Goal: Task Accomplishment & Management: Use online tool/utility

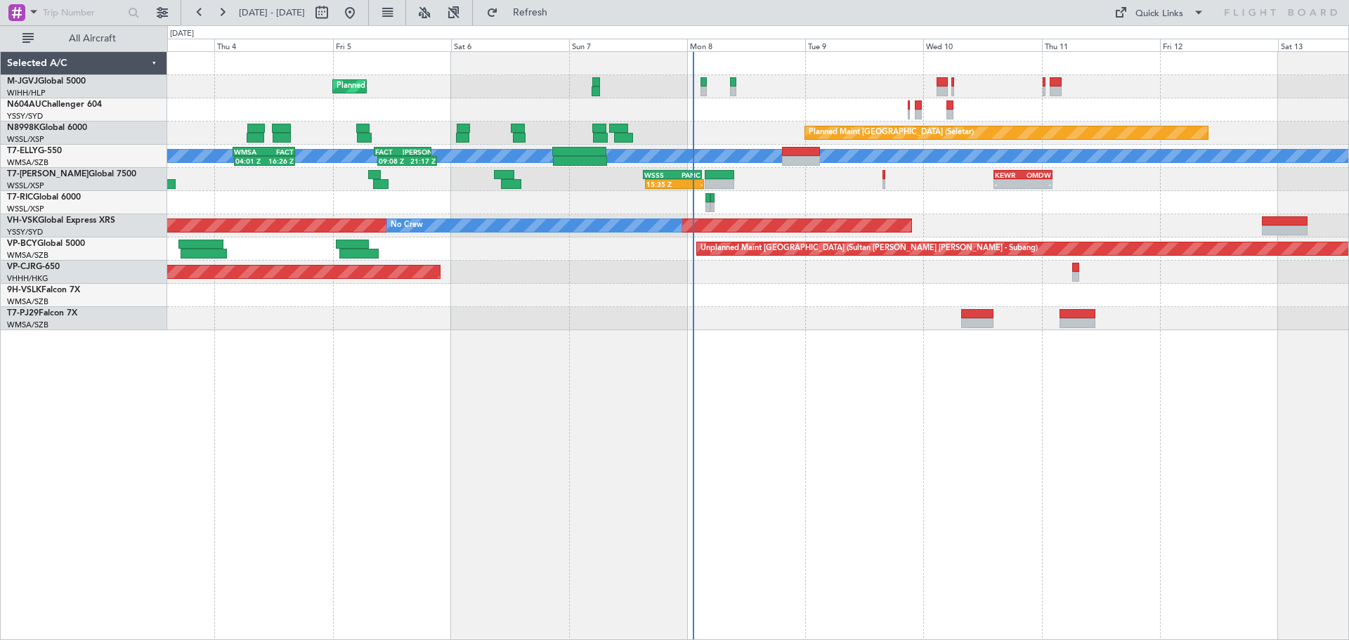
click at [577, 195] on div at bounding box center [757, 202] width 1181 height 23
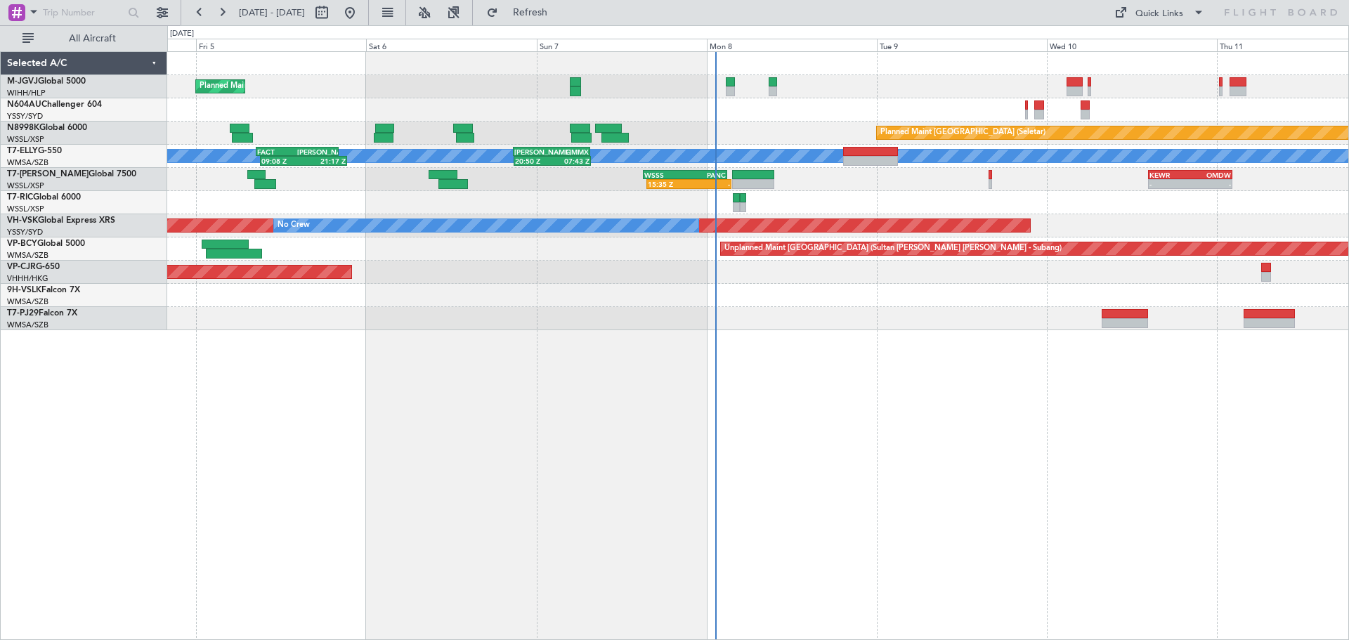
click at [604, 205] on div at bounding box center [757, 202] width 1181 height 23
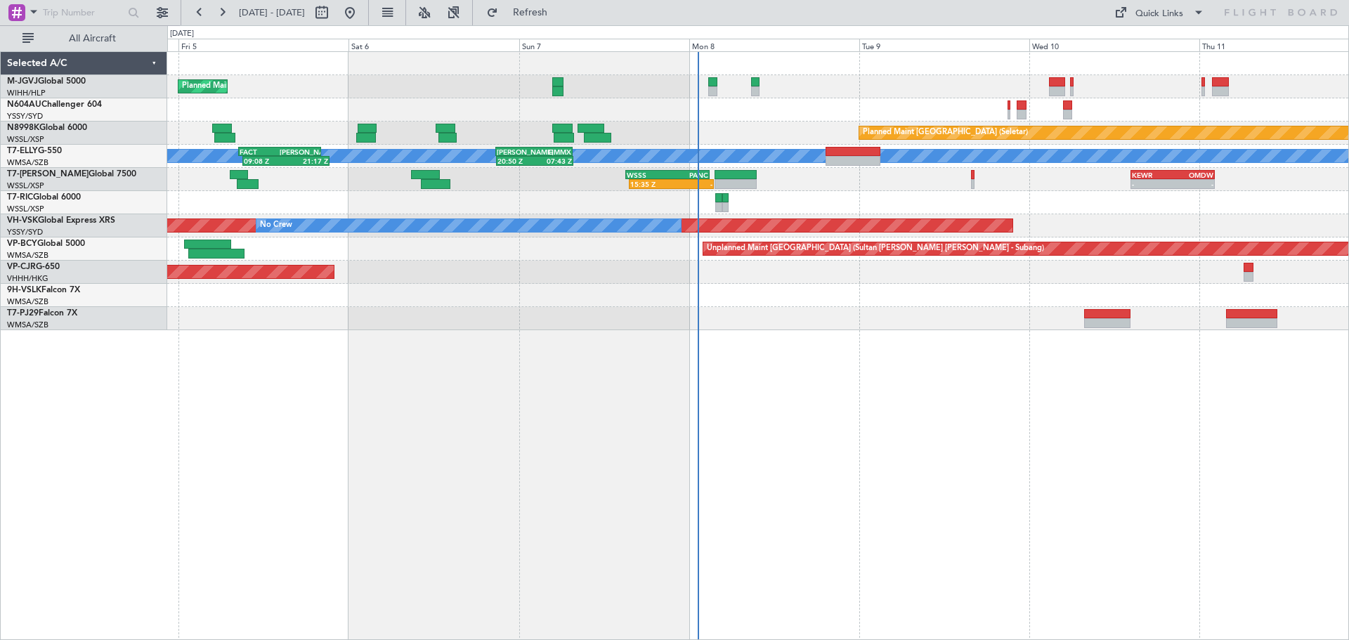
click at [869, 190] on div "15:35 Z - WSSS 15:05 Z PANC 03:00 Z - - KEWR 14:20 Z OMDW 02:15 Z" at bounding box center [757, 179] width 1181 height 23
click at [58, 311] on link "T7-PJ29 Falcon 7X" at bounding box center [42, 313] width 70 height 8
click at [166, 13] on button at bounding box center [162, 12] width 22 height 22
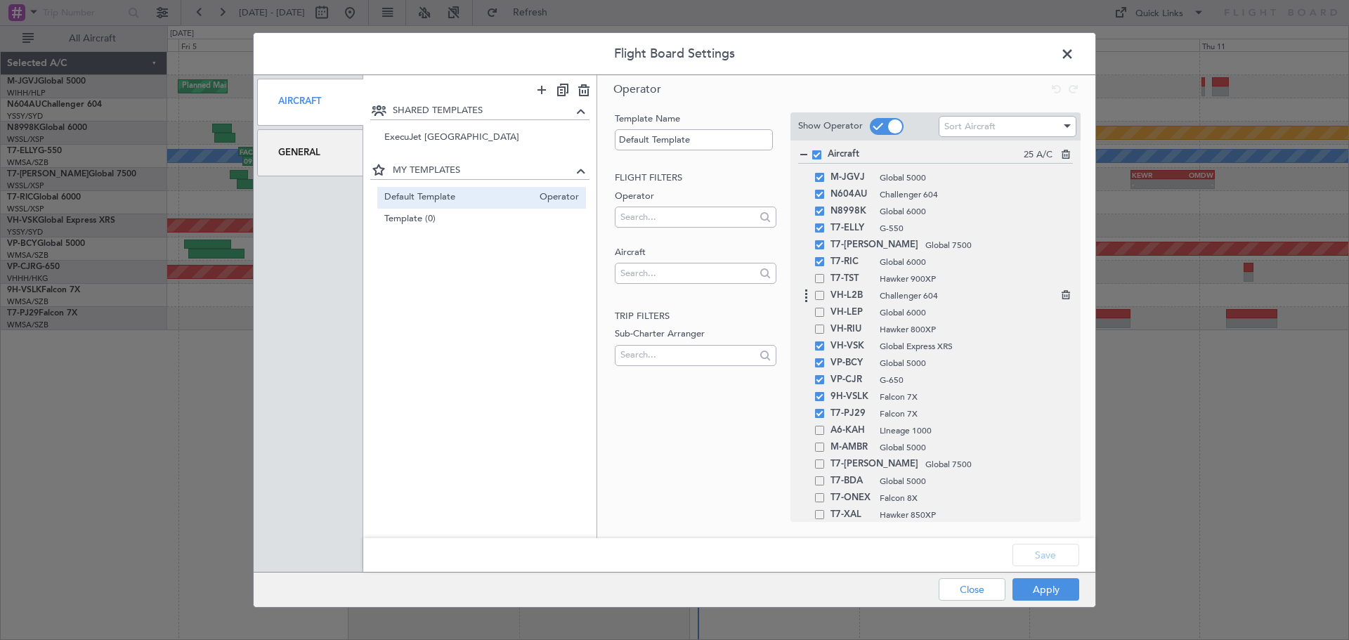
click at [819, 295] on span at bounding box center [819, 295] width 9 height 9
click at [825, 291] on input "checkbox" at bounding box center [825, 291] width 0 height 0
click at [1047, 559] on button "Save" at bounding box center [1046, 555] width 67 height 22
click at [1046, 591] on button "Apply" at bounding box center [1046, 589] width 67 height 22
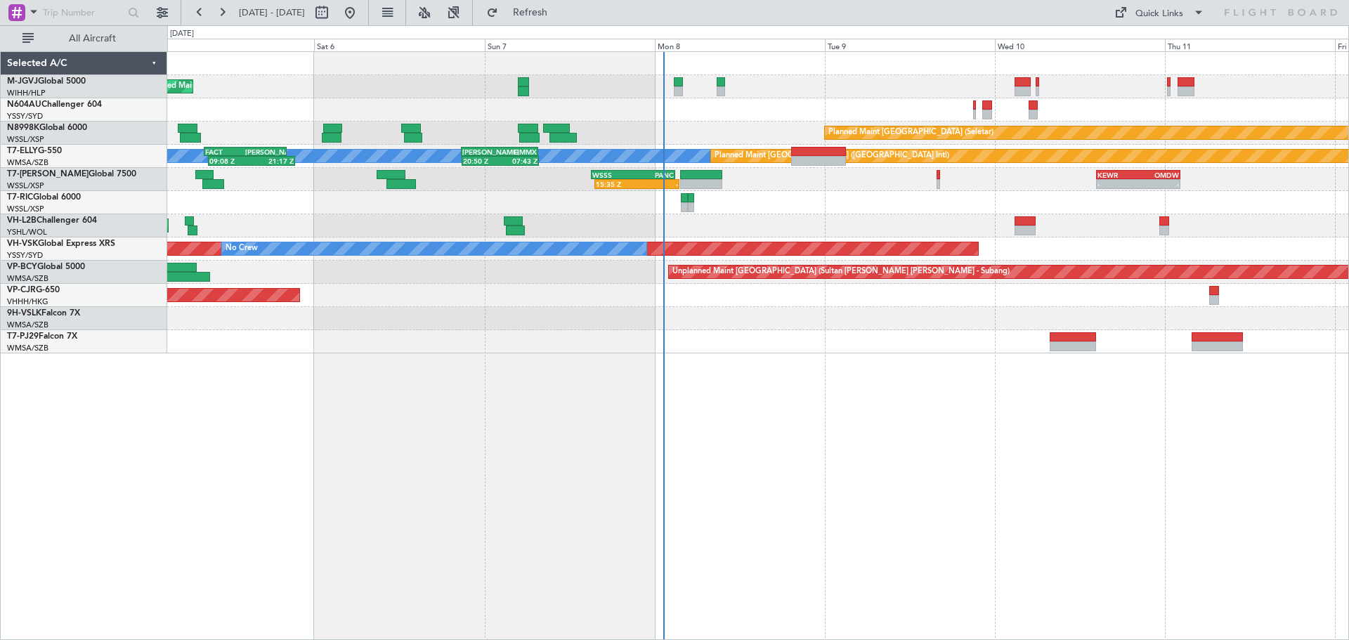
click at [823, 207] on div at bounding box center [757, 202] width 1181 height 23
click at [79, 219] on link "VH-L2B Challenger 604" at bounding box center [52, 220] width 90 height 8
click at [777, 217] on div "Unplanned Maint [GEOGRAPHIC_DATA] ([GEOGRAPHIC_DATA])" at bounding box center [757, 225] width 1181 height 23
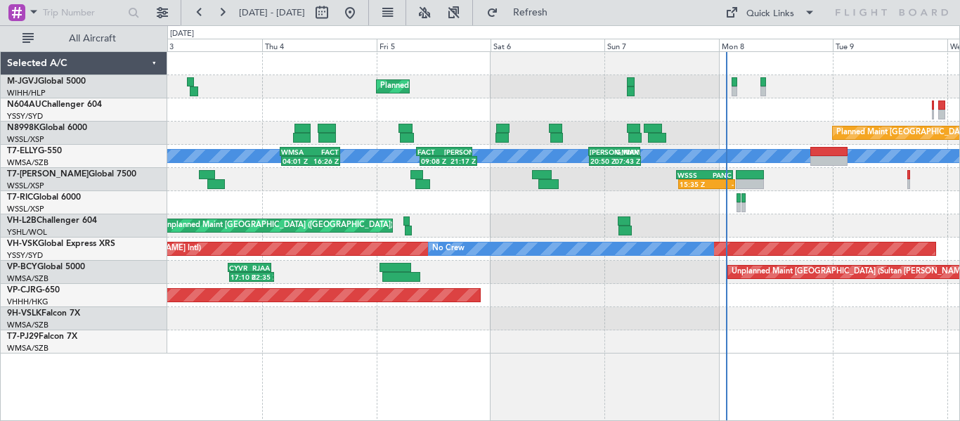
click at [565, 304] on div "Planned Maint Singapore (Seletar) Planned Maint Singapore (Seletar) Planned Mai…" at bounding box center [563, 202] width 792 height 301
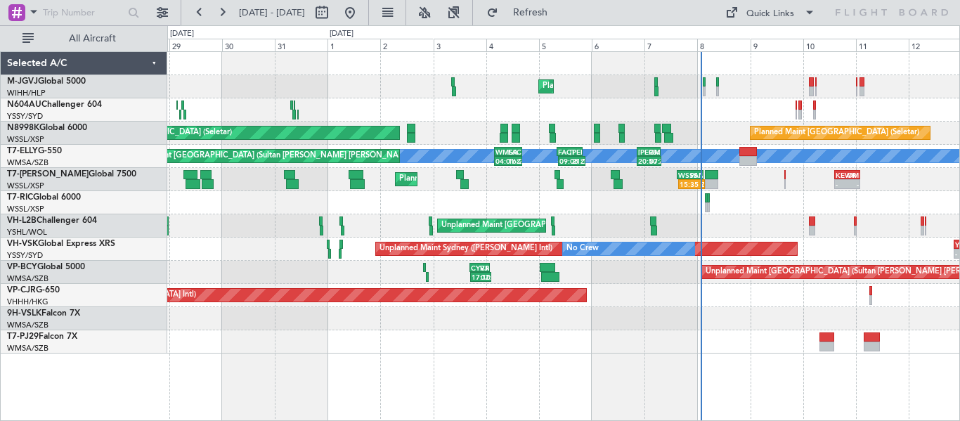
click at [426, 352] on div "Planned Maint Singapore (Seletar) Planned Maint Jakarta (Halim Intl) Planned Ma…" at bounding box center [563, 236] width 793 height 370
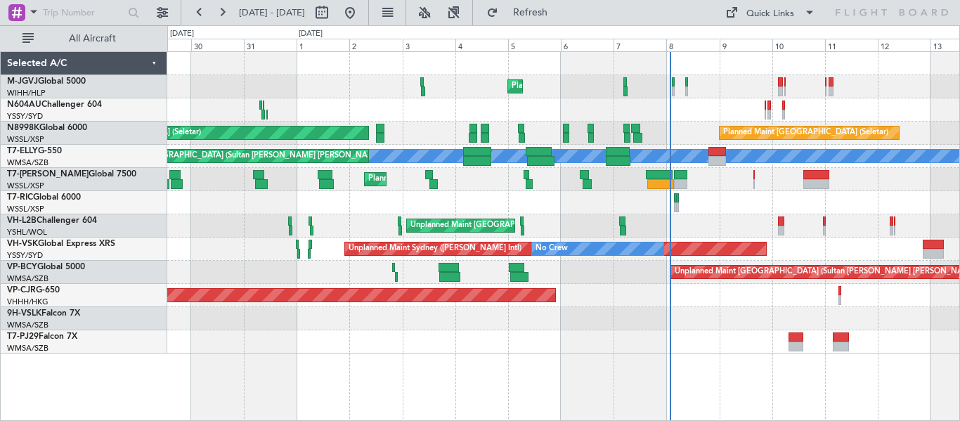
click at [792, 251] on div "Unplanned Maint Sydney (Kingsford Smith Intl) No Crew Unplanned Maint Sydney (K…" at bounding box center [563, 249] width 792 height 23
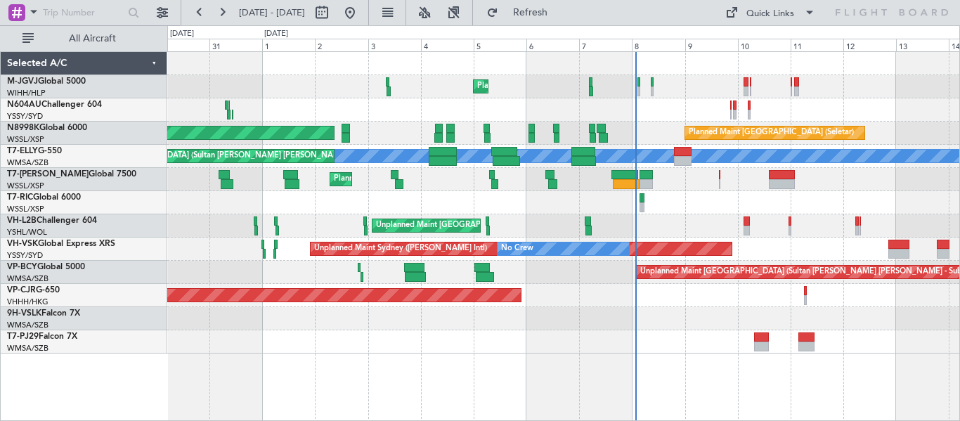
click at [815, 249] on div "Unplanned Maint Sydney (Kingsford Smith Intl) No Crew Unplanned Maint Sydney (K…" at bounding box center [563, 249] width 792 height 23
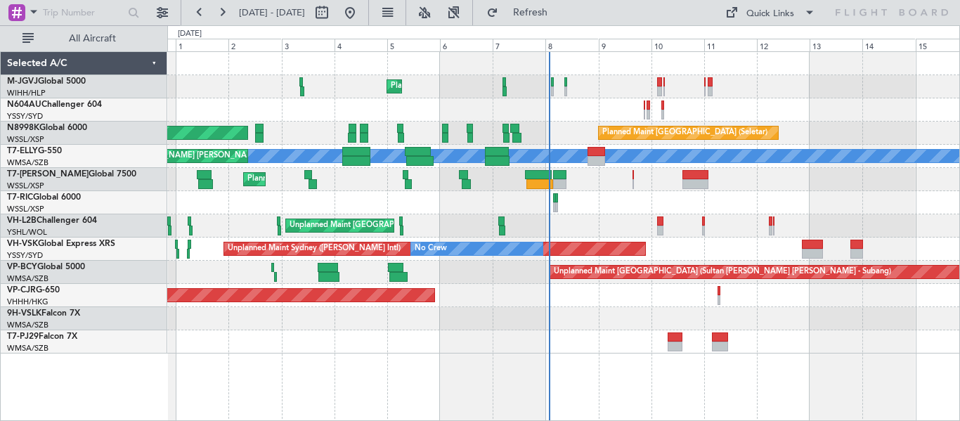
click at [740, 256] on div "Unplanned Maint Sydney (Kingsford Smith Intl) No Crew" at bounding box center [563, 249] width 792 height 23
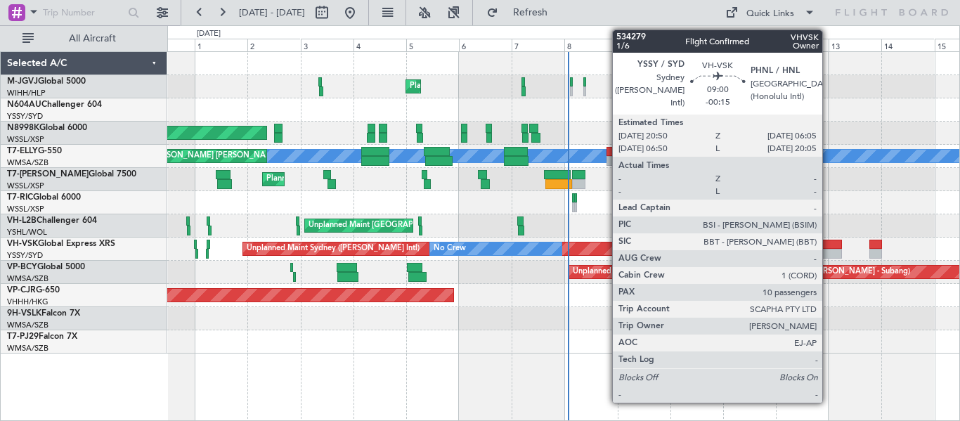
click at [829, 246] on div at bounding box center [831, 245] width 20 height 10
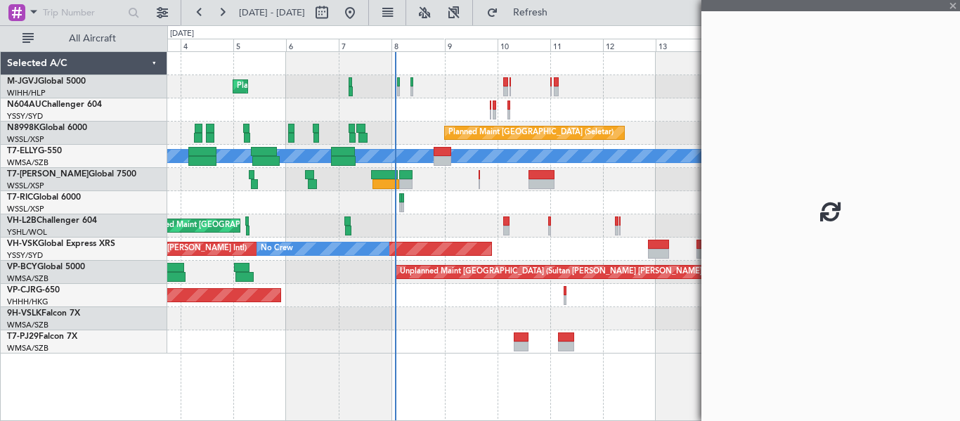
click at [436, 337] on div at bounding box center [563, 341] width 792 height 23
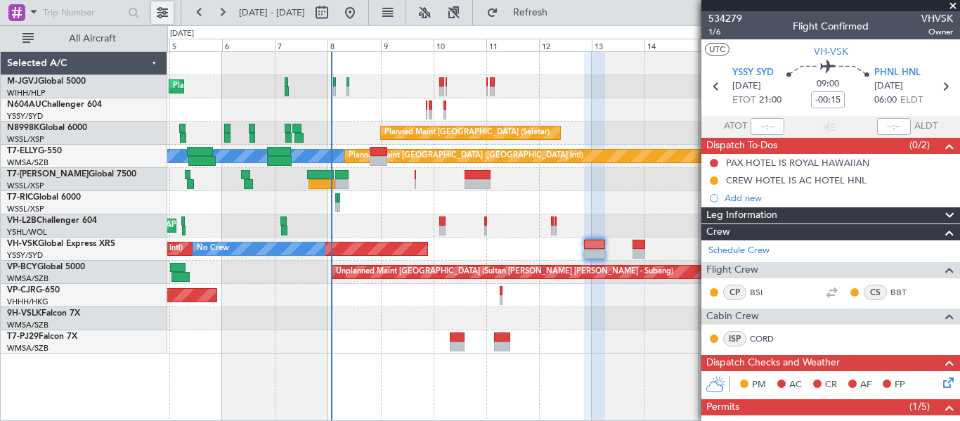
click at [165, 8] on button at bounding box center [162, 12] width 22 height 22
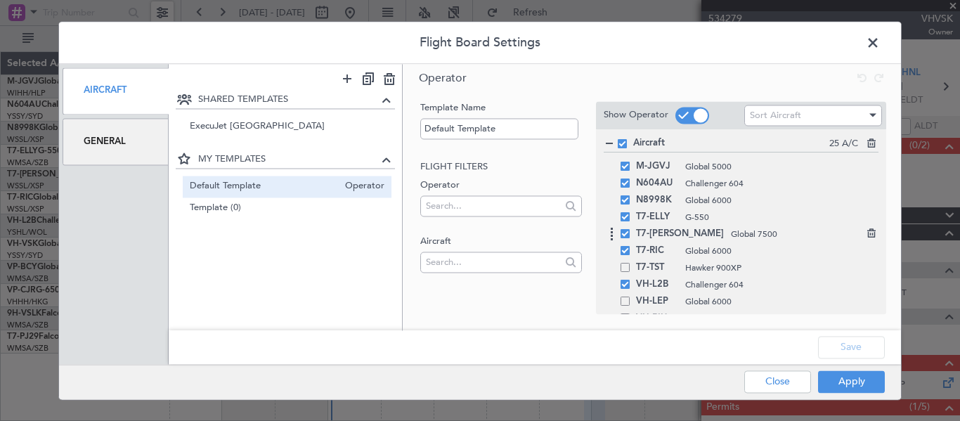
scroll to position [117, 0]
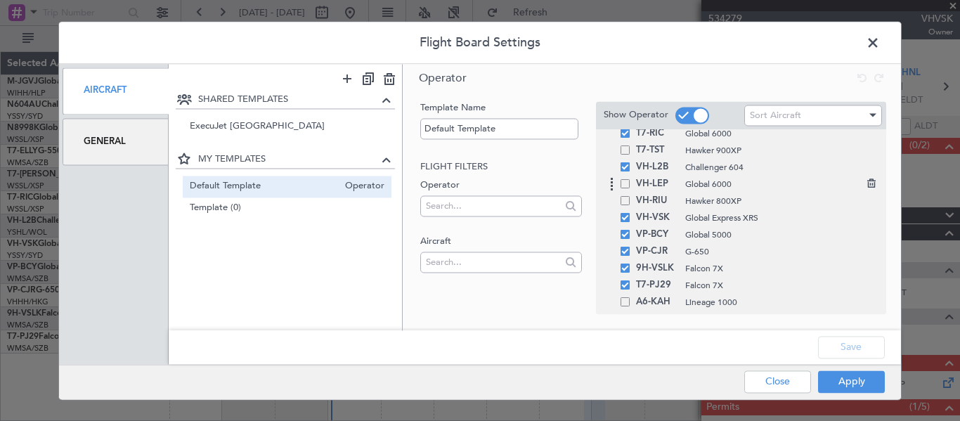
click at [626, 186] on span at bounding box center [625, 183] width 9 height 9
click at [630, 179] on input "checkbox" at bounding box center [630, 179] width 0 height 0
click at [838, 343] on button "Save" at bounding box center [851, 347] width 67 height 22
drag, startPoint x: 847, startPoint y: 380, endPoint x: 843, endPoint y: 372, distance: 9.8
click at [847, 379] on button "Apply" at bounding box center [851, 381] width 67 height 22
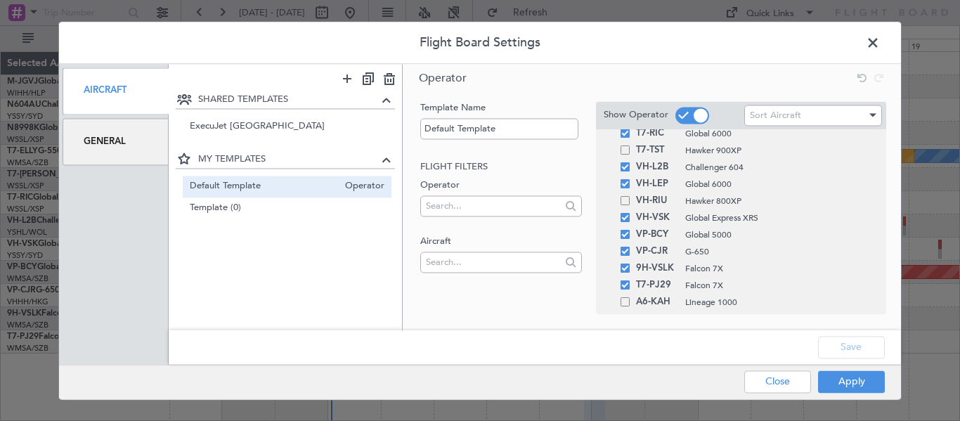
type input "0"
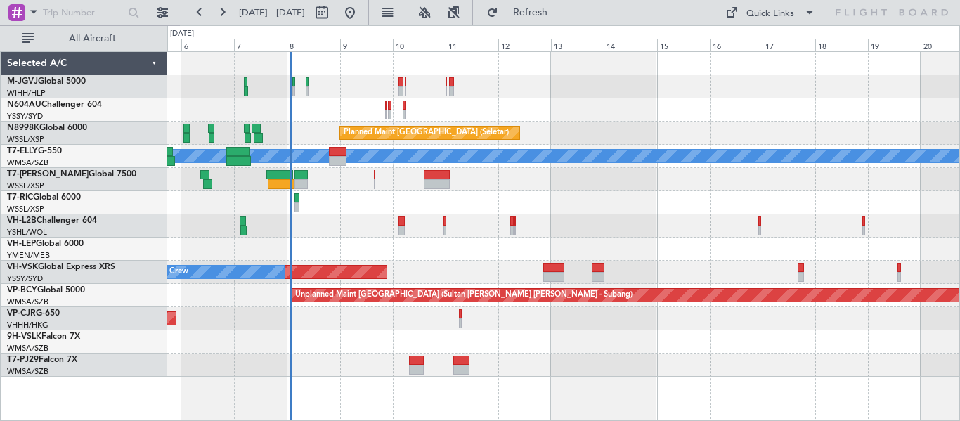
click at [519, 254] on div "Unplanned Maint Wichita (Wichita Mid-continent)" at bounding box center [563, 249] width 792 height 23
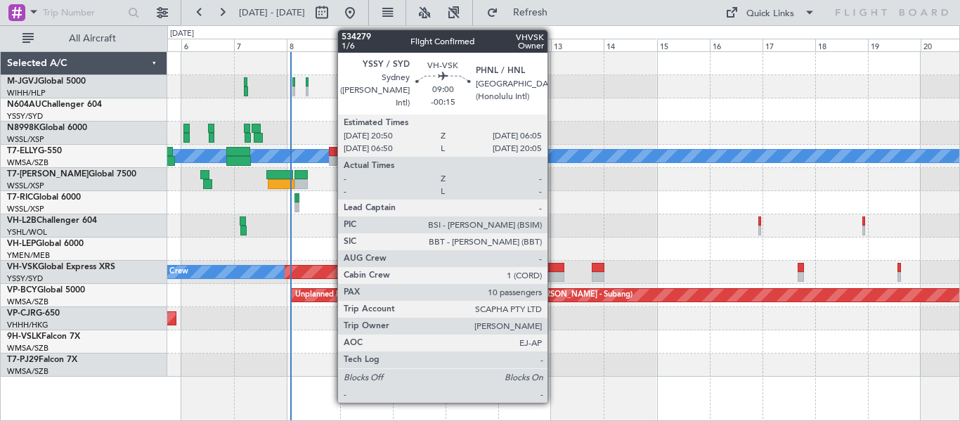
click at [554, 270] on div at bounding box center [553, 268] width 20 height 10
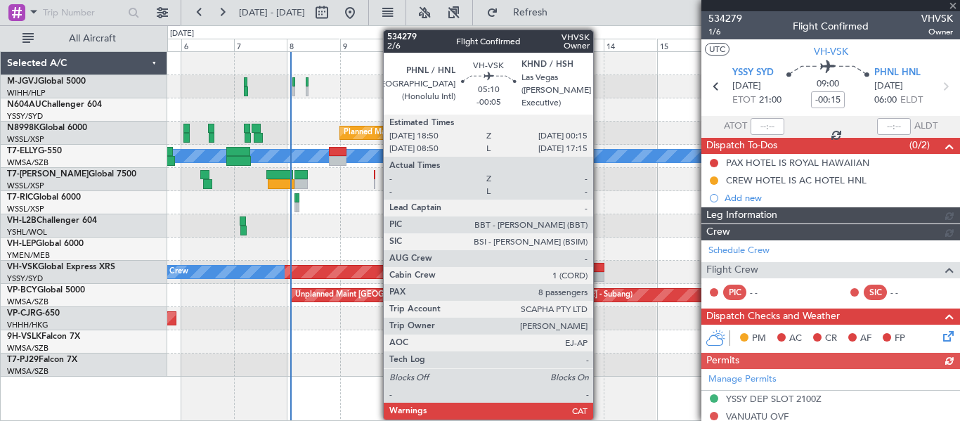
click at [599, 270] on div at bounding box center [598, 268] width 12 height 10
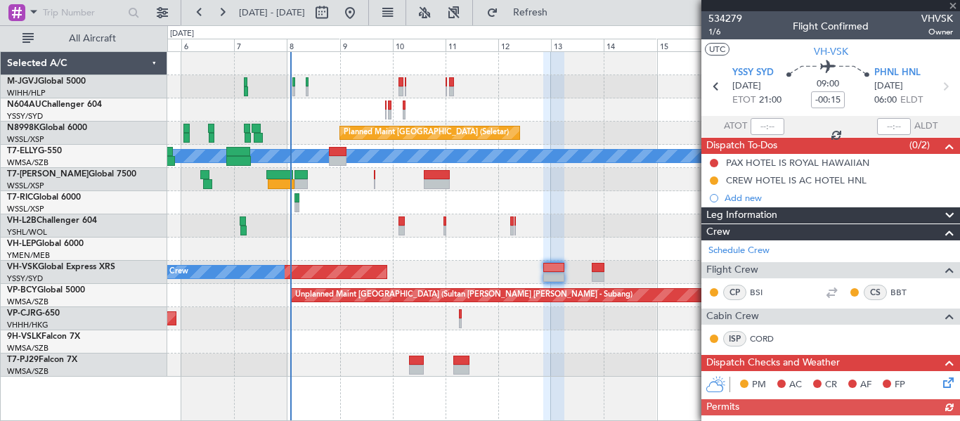
type input "-00:05"
type input "8"
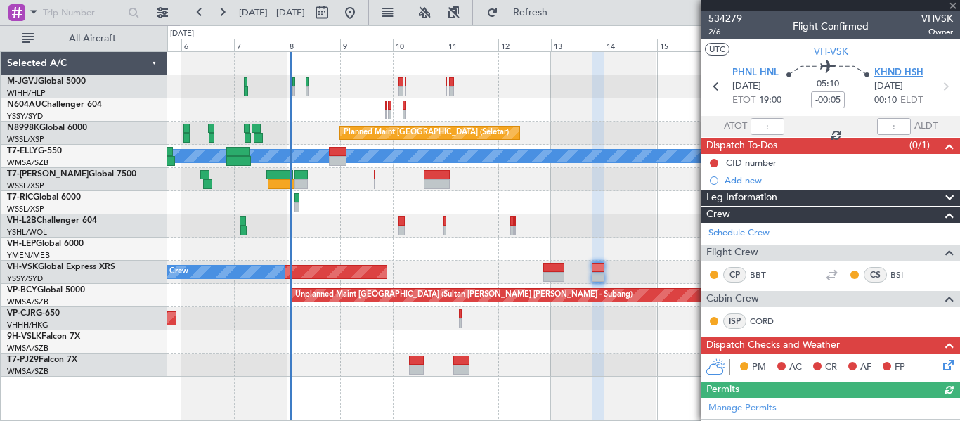
click at [884, 72] on span "KHND HSH" at bounding box center [898, 73] width 49 height 14
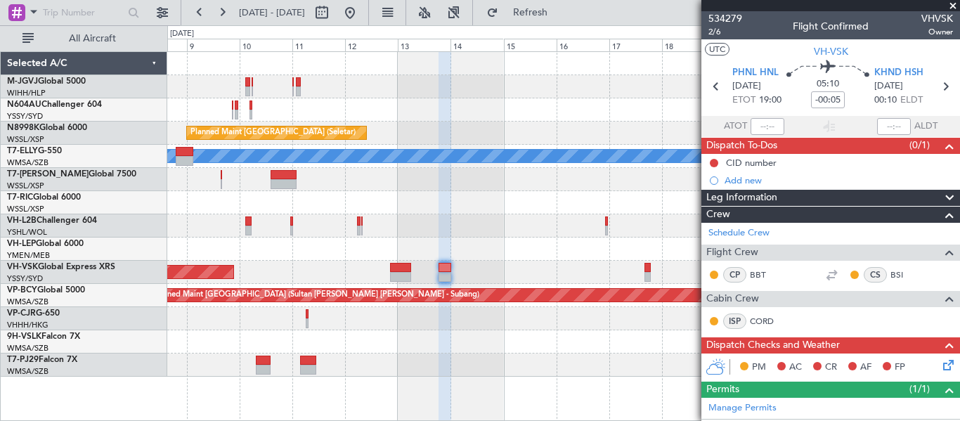
click at [343, 269] on div "Unplanned Maint Sydney (Kingsford Smith Intl) No Crew" at bounding box center [563, 272] width 792 height 23
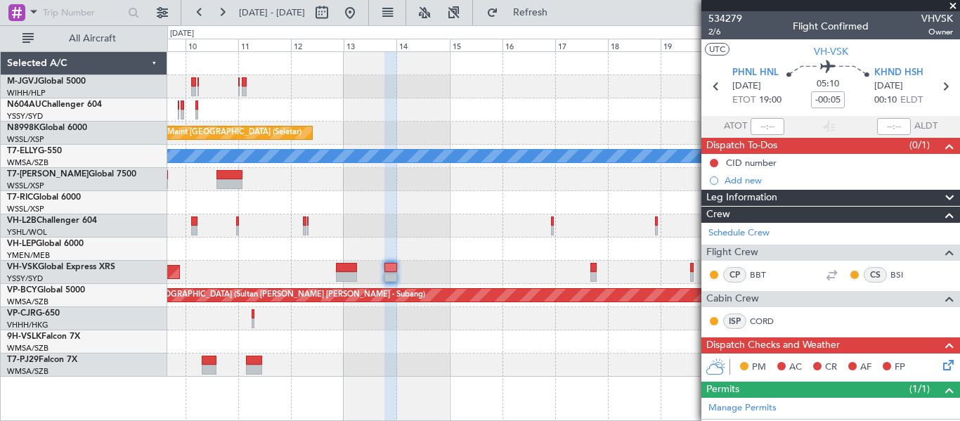
click at [533, 277] on div "Unplanned Maint Sydney (Kingsford Smith Intl) No Crew" at bounding box center [563, 272] width 792 height 23
click at [566, 268] on div "Unplanned Maint Sydney (Kingsford Smith Intl) No Crew" at bounding box center [563, 272] width 792 height 23
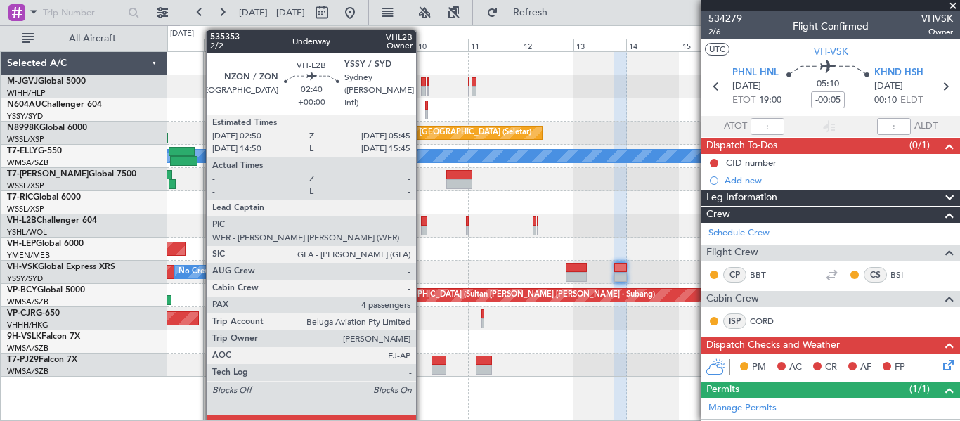
click at [422, 228] on div at bounding box center [424, 231] width 7 height 10
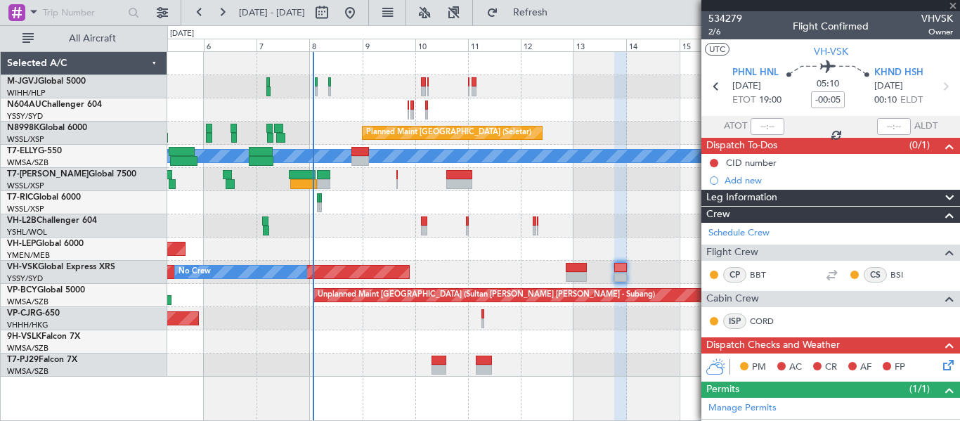
type input "4"
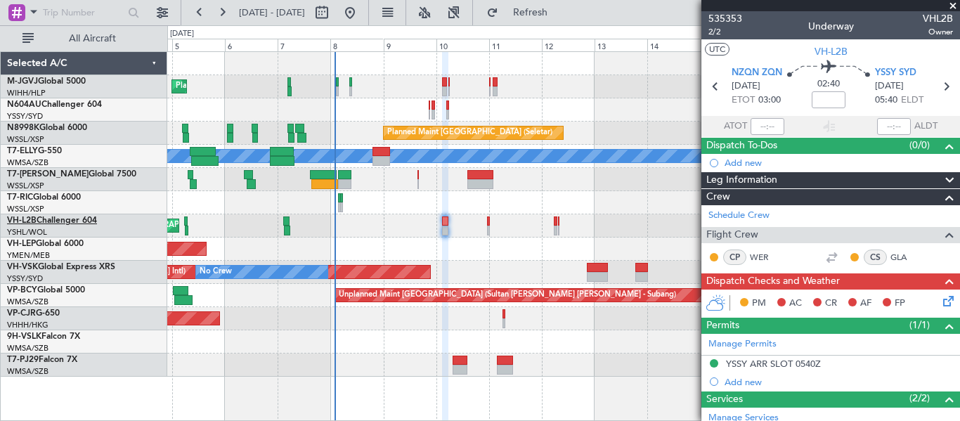
click at [69, 219] on link "VH-L2B Challenger 604" at bounding box center [52, 220] width 90 height 8
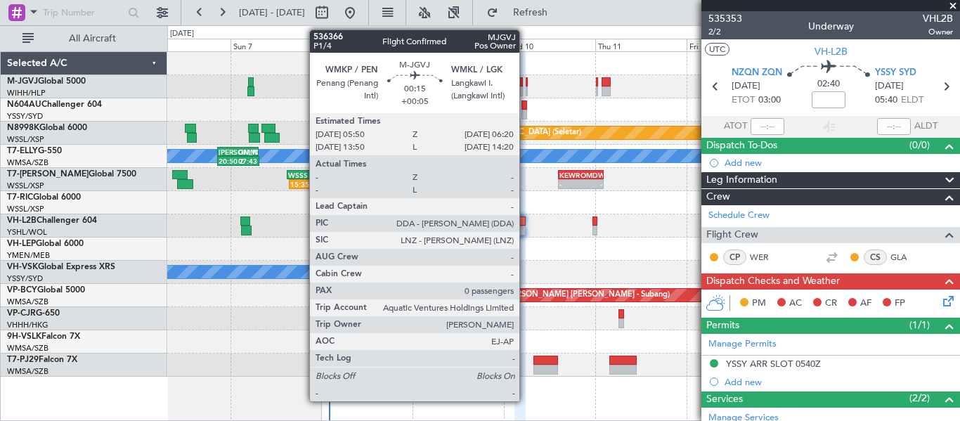
click at [526, 86] on div at bounding box center [527, 82] width 2 height 10
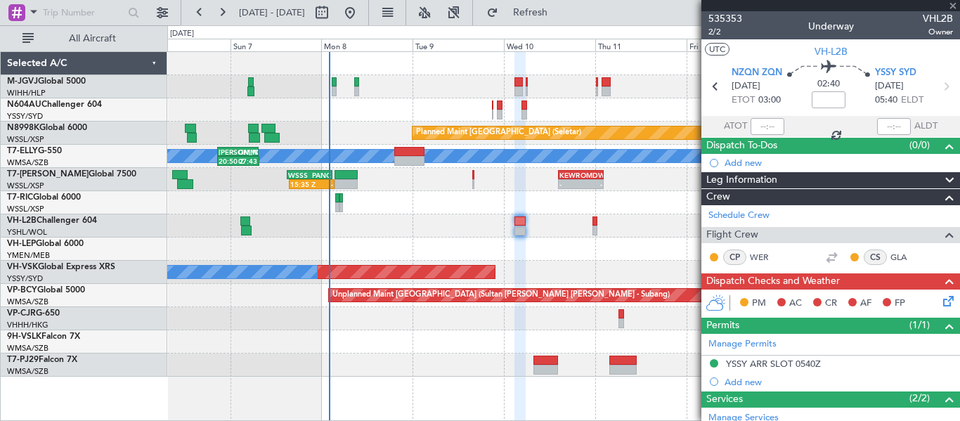
type input "+00:05"
type input "0"
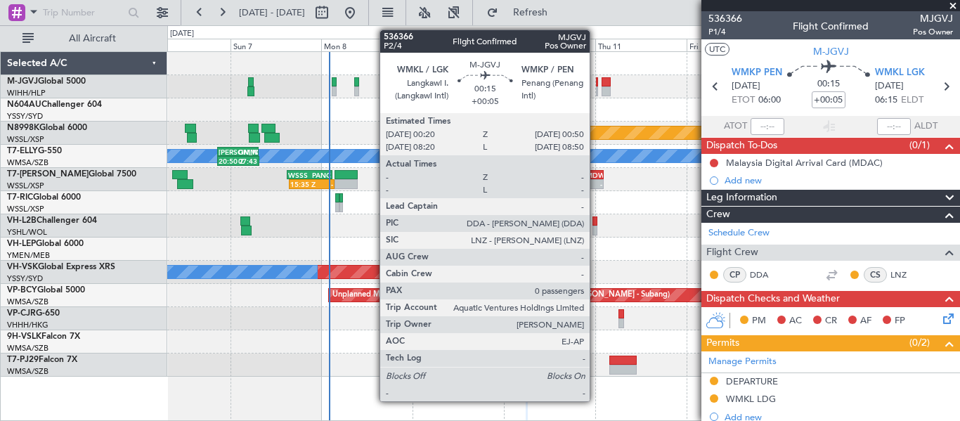
click at [596, 83] on div at bounding box center [597, 82] width 2 height 10
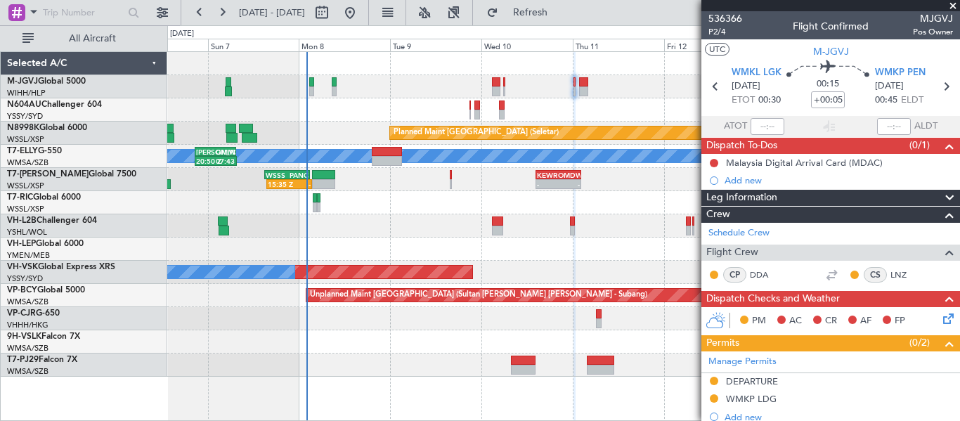
click at [550, 94] on div "Planned Maint [GEOGRAPHIC_DATA] (Seletar)" at bounding box center [563, 86] width 792 height 23
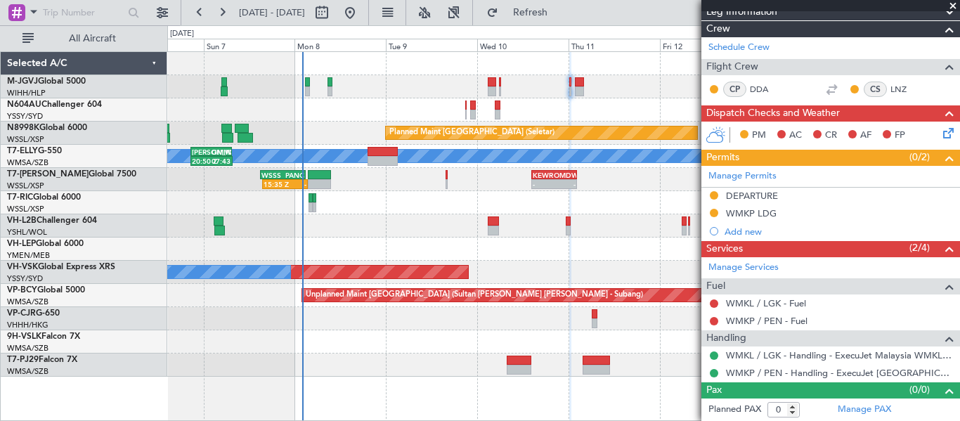
scroll to position [0, 0]
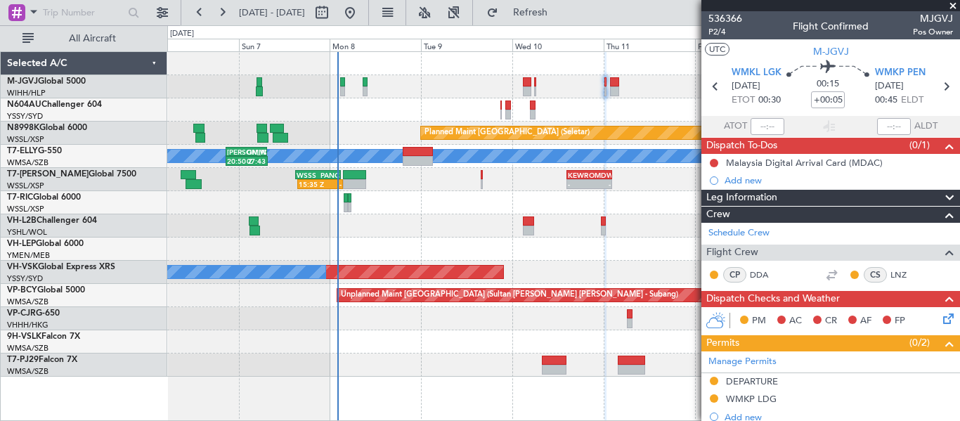
click at [589, 85] on div "Planned Maint [GEOGRAPHIC_DATA] (Seletar)" at bounding box center [563, 86] width 792 height 23
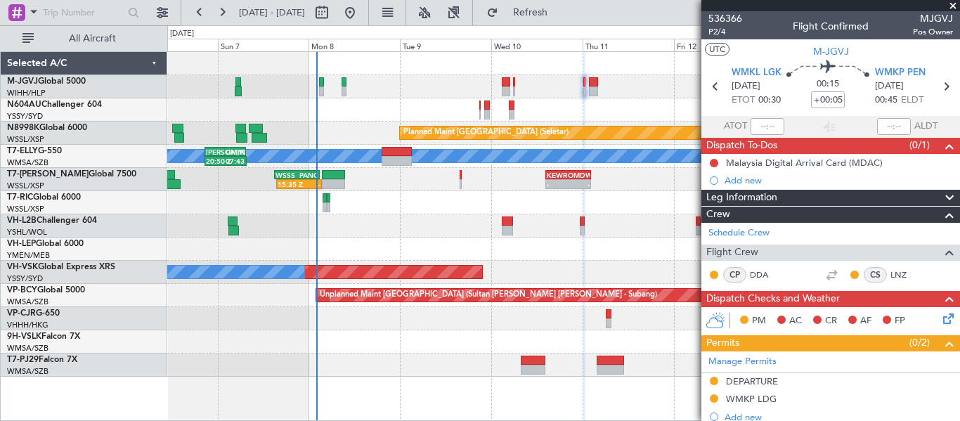
click at [631, 92] on div "Planned Maint [GEOGRAPHIC_DATA] (Seletar)" at bounding box center [563, 86] width 792 height 23
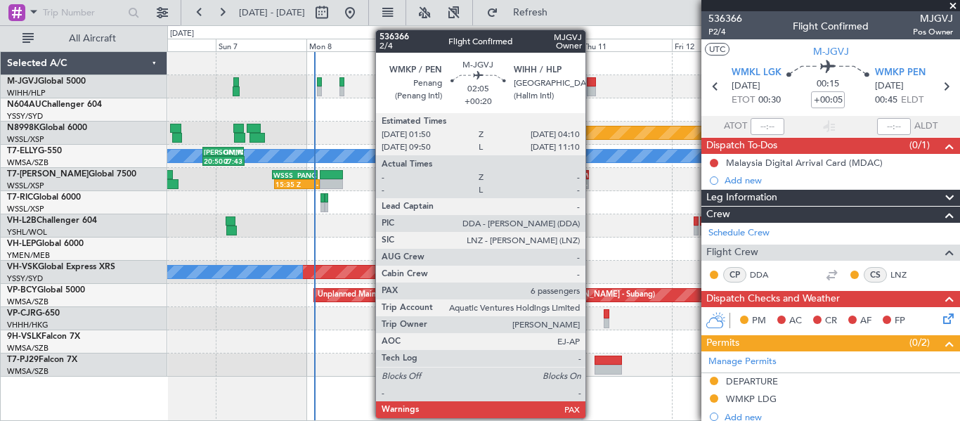
click at [592, 86] on div at bounding box center [591, 82] width 9 height 10
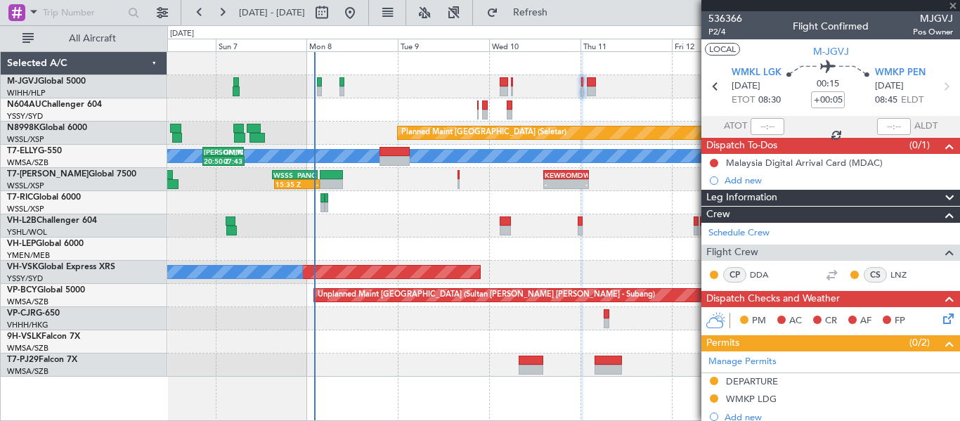
type input "+00:20"
type input "6"
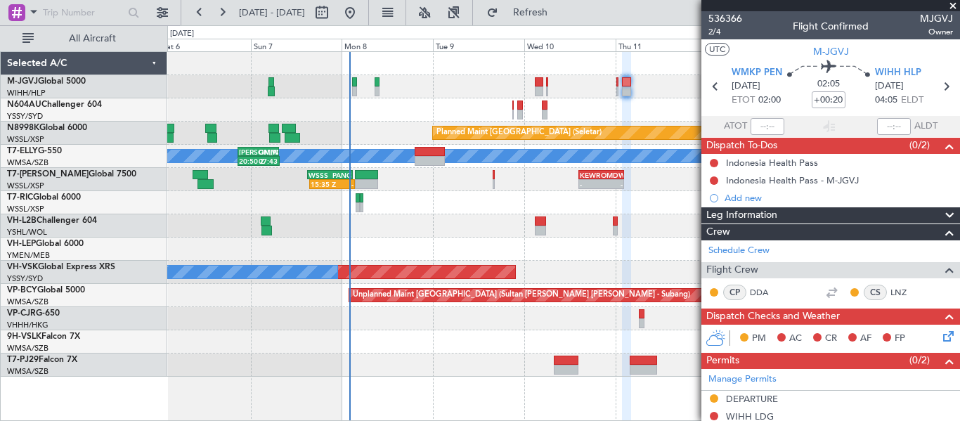
click at [657, 100] on div "Planned Maint Singapore (Seletar) Planned Maint Singapore (Seletar) Planned Mai…" at bounding box center [563, 214] width 792 height 325
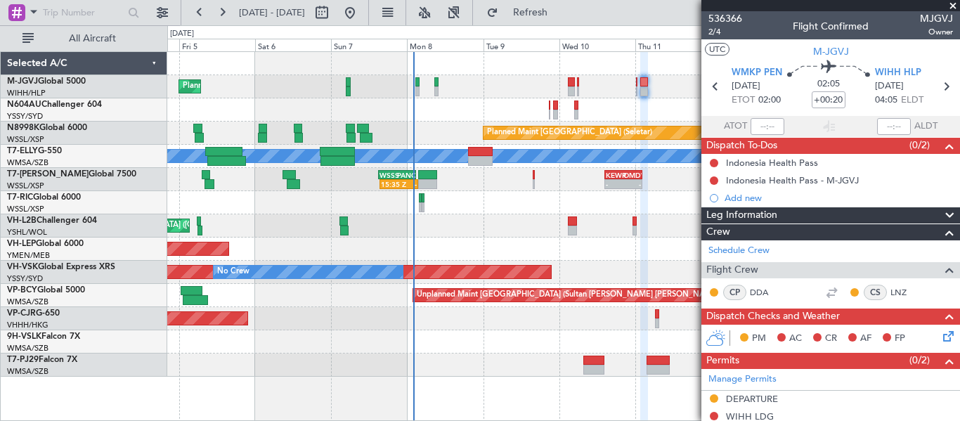
click at [595, 86] on div "Planned Maint [GEOGRAPHIC_DATA] (Seletar)" at bounding box center [563, 86] width 792 height 23
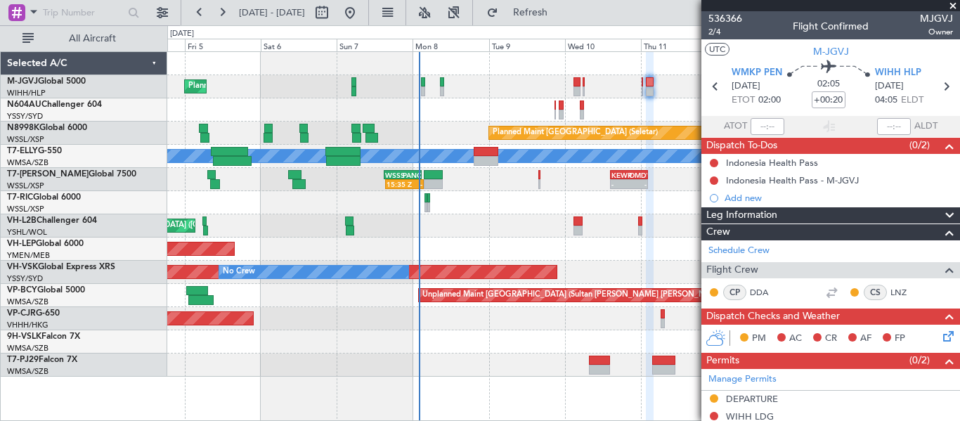
click at [604, 87] on div "Planned Maint [GEOGRAPHIC_DATA] (Seletar)" at bounding box center [563, 86] width 792 height 23
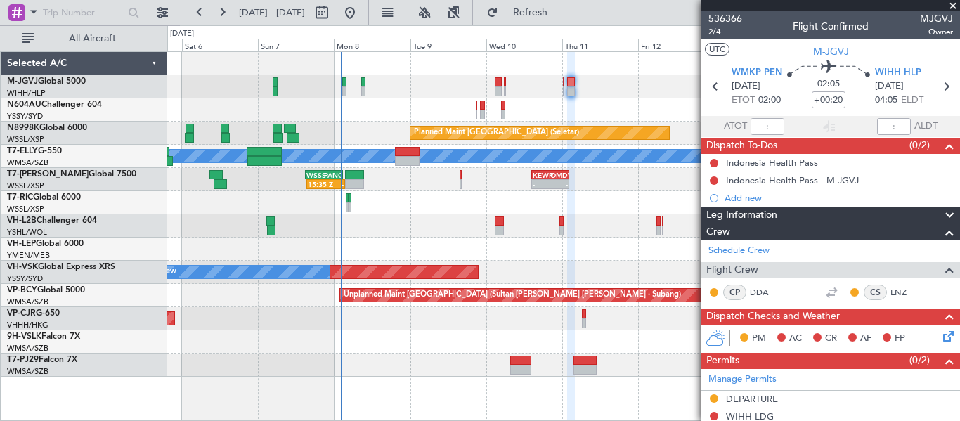
click at [567, 90] on div at bounding box center [571, 91] width 8 height 10
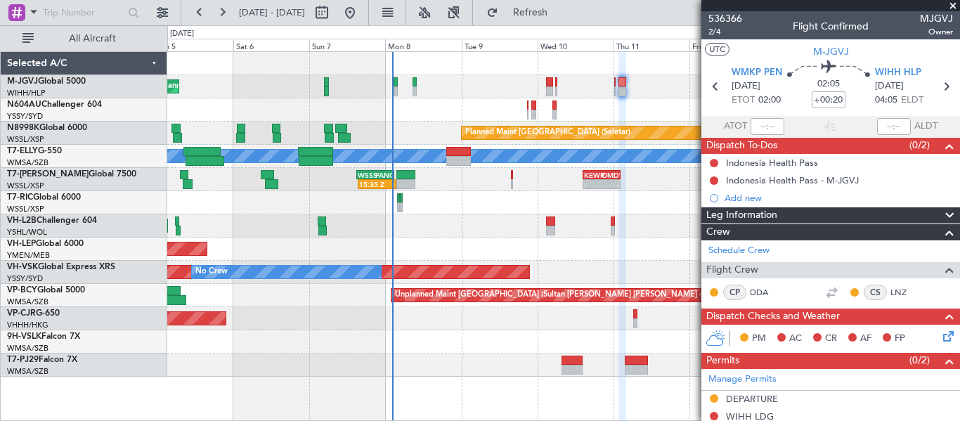
click at [573, 88] on div "Planned Maint [GEOGRAPHIC_DATA] (Seletar)" at bounding box center [563, 86] width 792 height 23
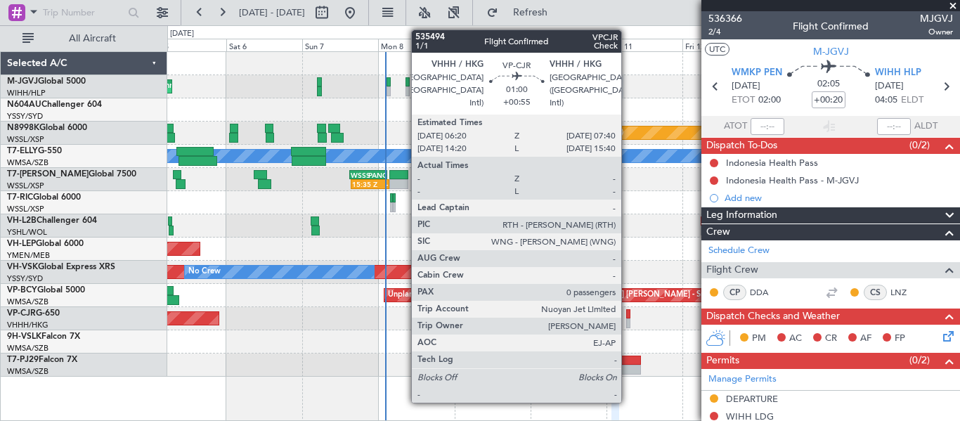
click at [628, 318] on div at bounding box center [628, 323] width 5 height 10
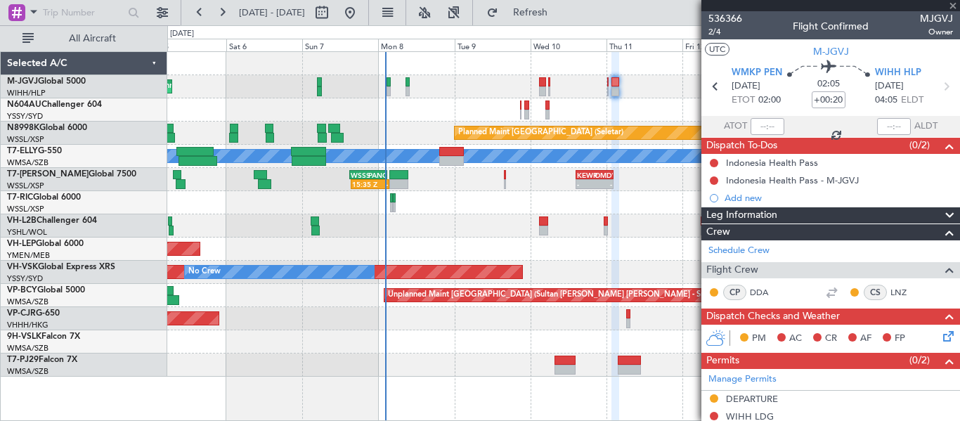
type input "+00:55"
type input "0"
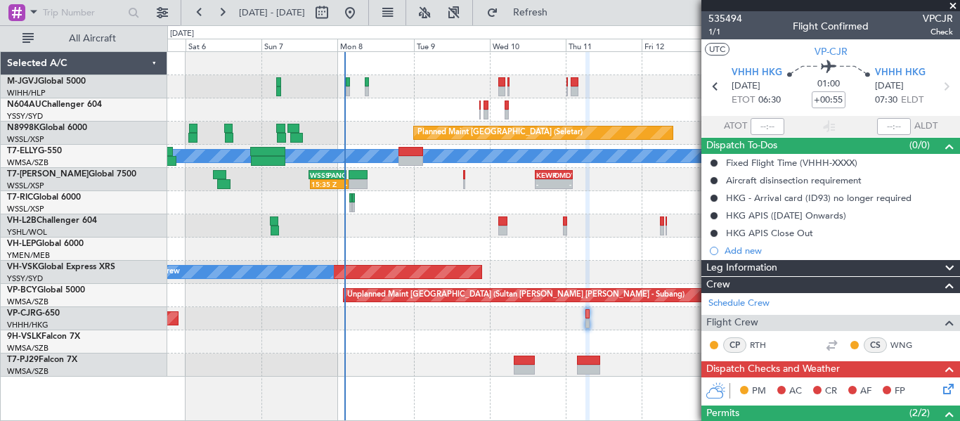
click at [602, 318] on div "Planned Maint [GEOGRAPHIC_DATA] ([GEOGRAPHIC_DATA] Intl)" at bounding box center [563, 318] width 792 height 23
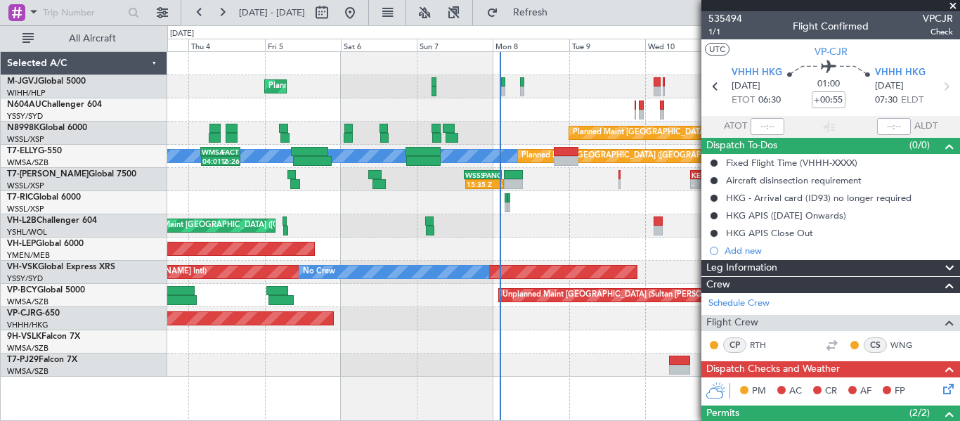
click at [521, 140] on div "Planned Maint Singapore (Seletar) Planned Maint Singapore (Seletar)" at bounding box center [563, 133] width 792 height 23
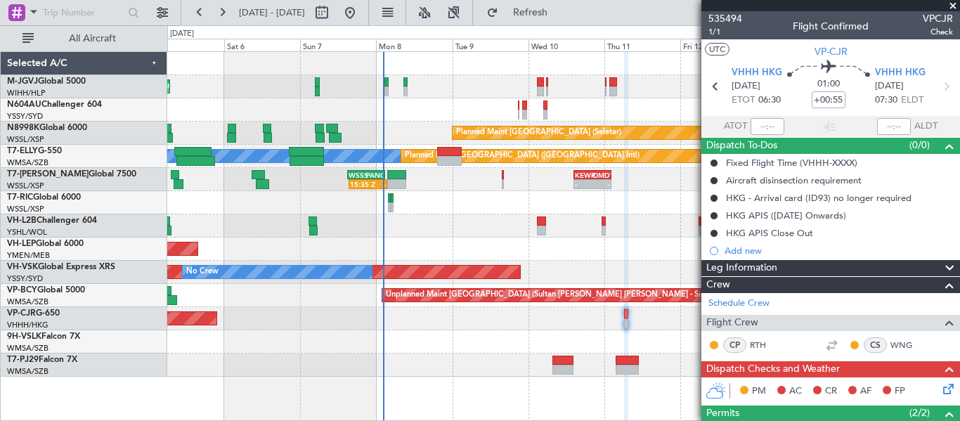
click at [410, 135] on div "Planned Maint [GEOGRAPHIC_DATA] (Seletar)" at bounding box center [563, 133] width 792 height 23
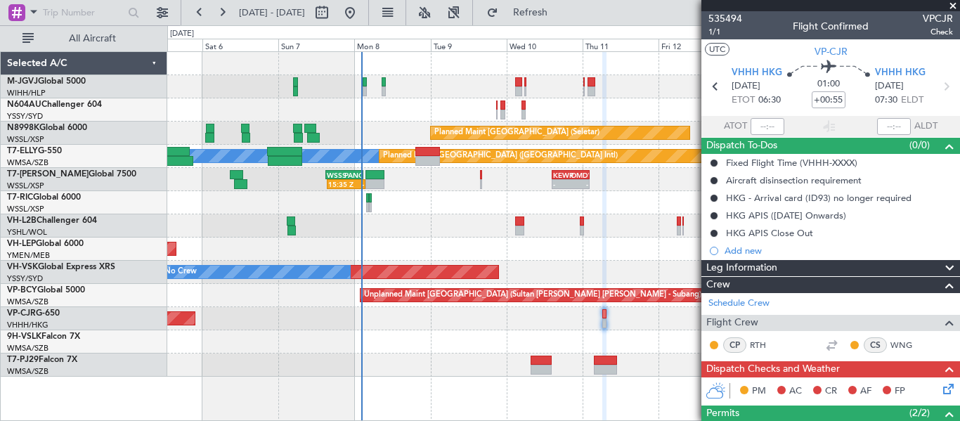
click at [403, 132] on div "Planned Maint [GEOGRAPHIC_DATA] (Seletar)" at bounding box center [563, 133] width 792 height 23
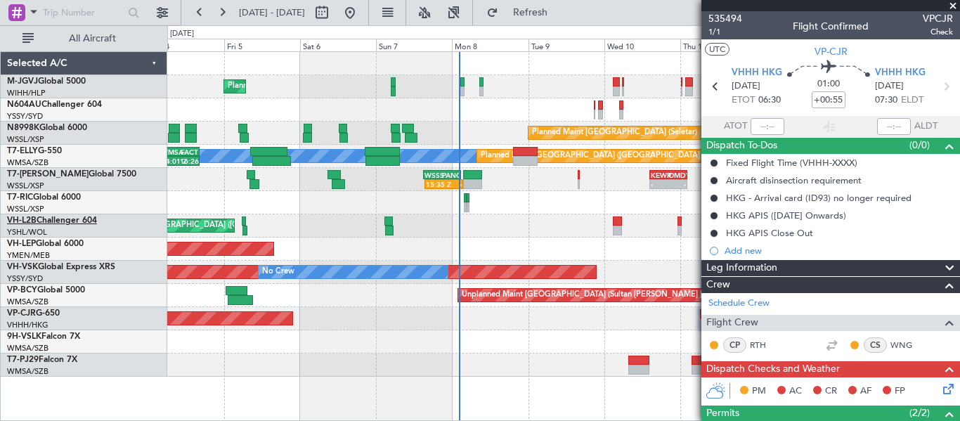
click at [44, 218] on link "VH-L2B Challenger 604" at bounding box center [52, 220] width 90 height 8
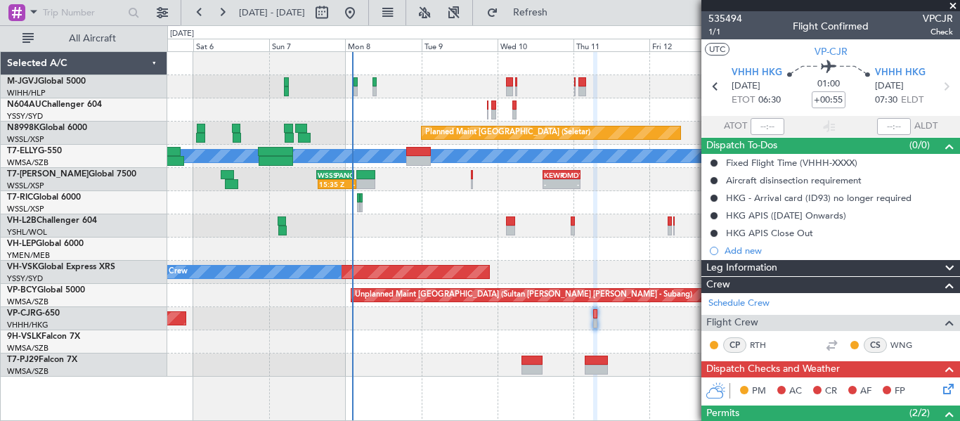
click at [442, 247] on div "Planned Maint Singapore (Seletar) Planned Maint Singapore (Seletar) Planned Mai…" at bounding box center [563, 214] width 792 height 325
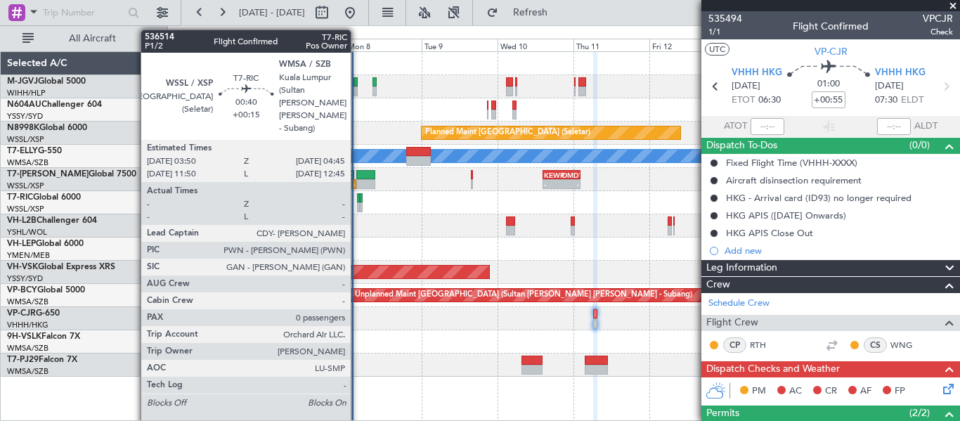
click at [357, 202] on div at bounding box center [359, 207] width 4 height 10
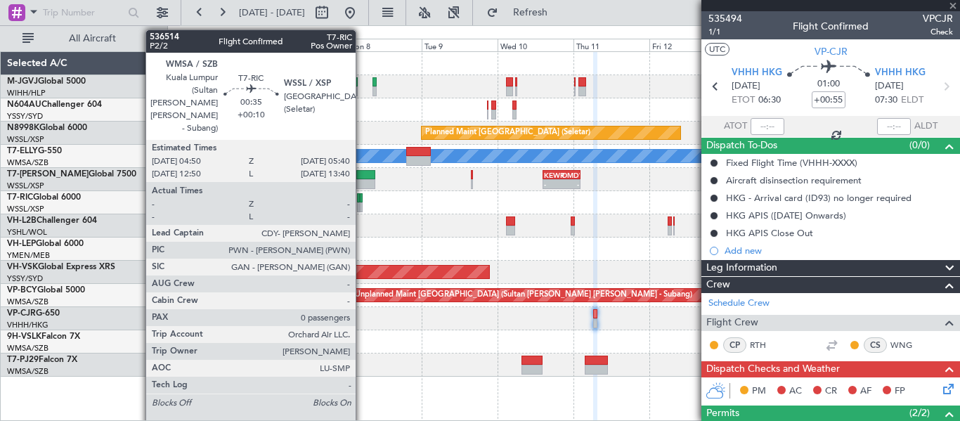
type input "+00:15"
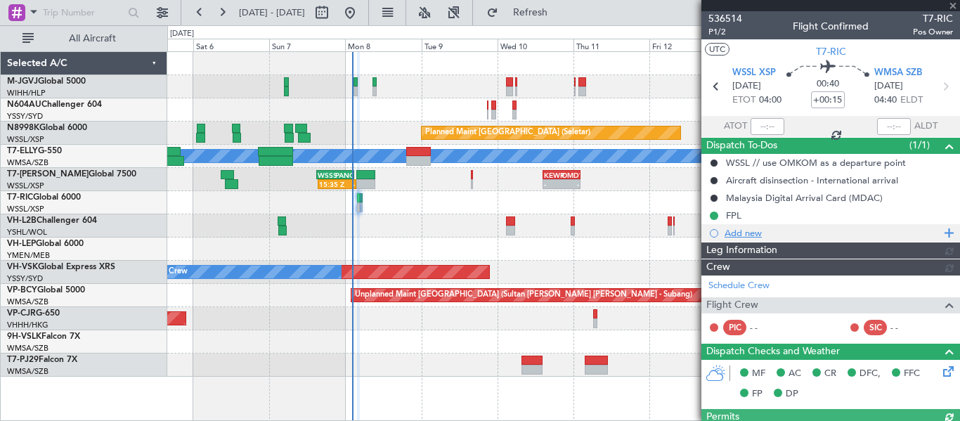
type input "Hafiz Sapuwan (HHAFI)"
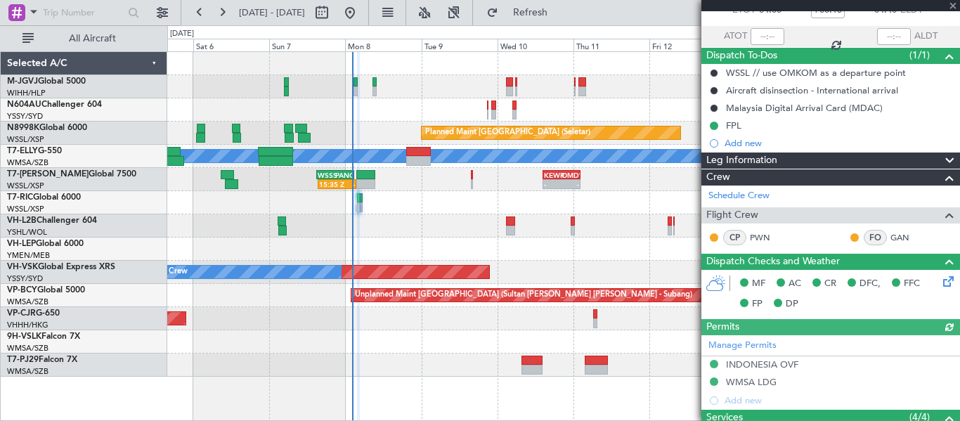
scroll to position [117, 0]
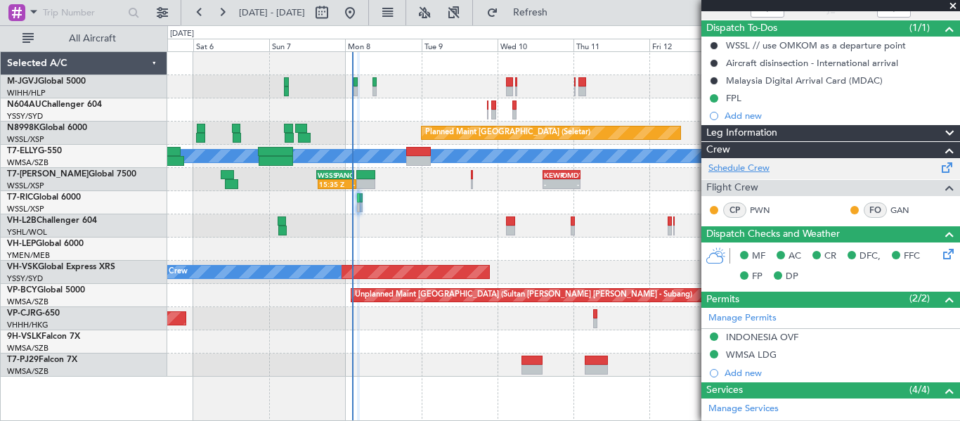
click at [758, 167] on link "Schedule Crew" at bounding box center [738, 169] width 61 height 14
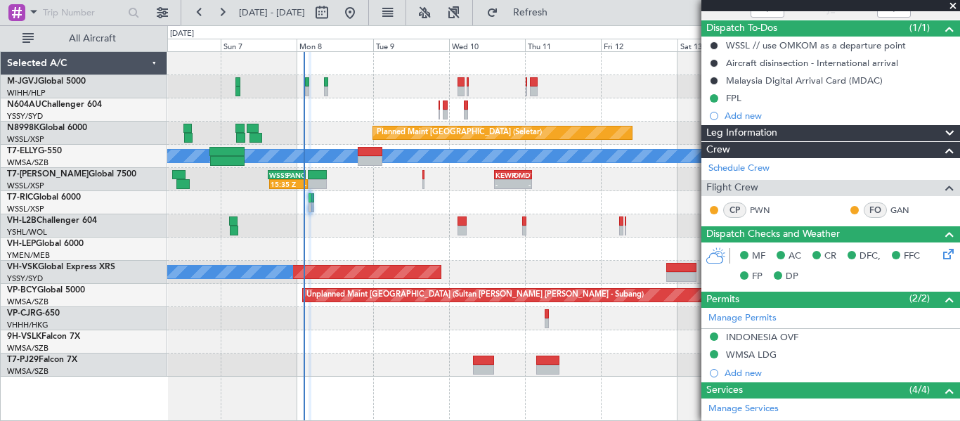
click at [370, 329] on div "Planned Maint [GEOGRAPHIC_DATA] ([GEOGRAPHIC_DATA] Intl)" at bounding box center [563, 318] width 792 height 23
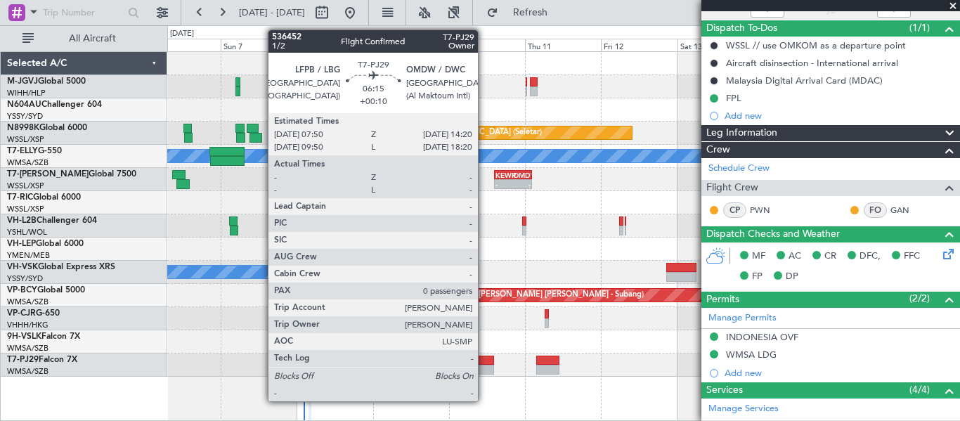
click at [484, 359] on div at bounding box center [483, 361] width 21 height 10
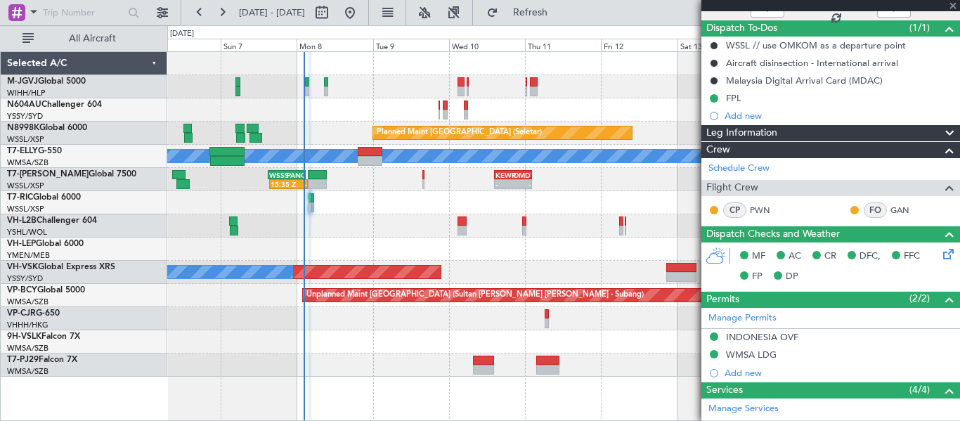
type input "+00:10"
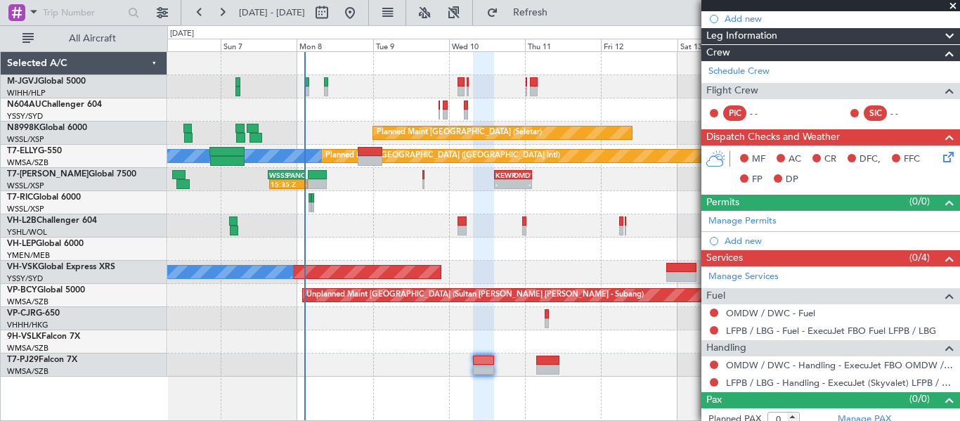
scroll to position [224, 0]
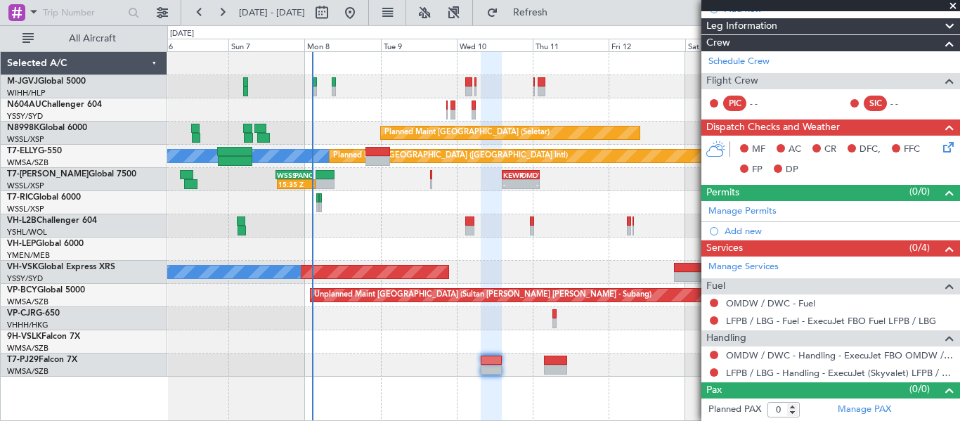
click at [366, 368] on div at bounding box center [563, 364] width 792 height 23
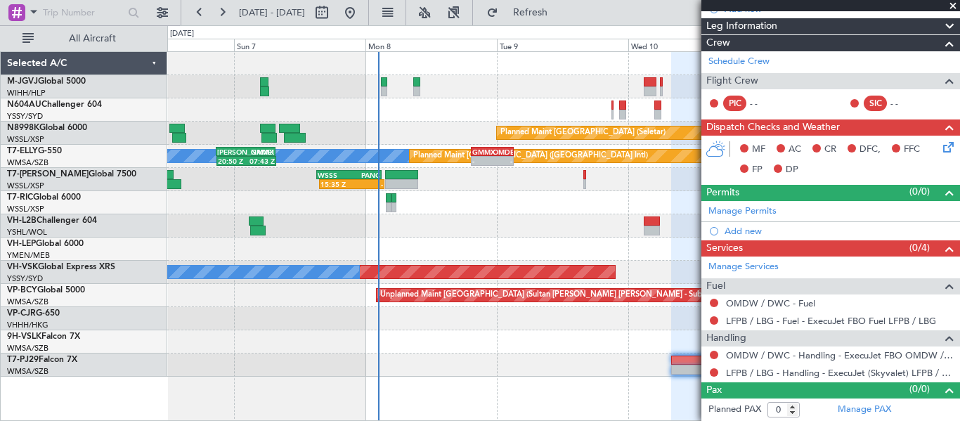
click at [455, 211] on div at bounding box center [563, 202] width 792 height 23
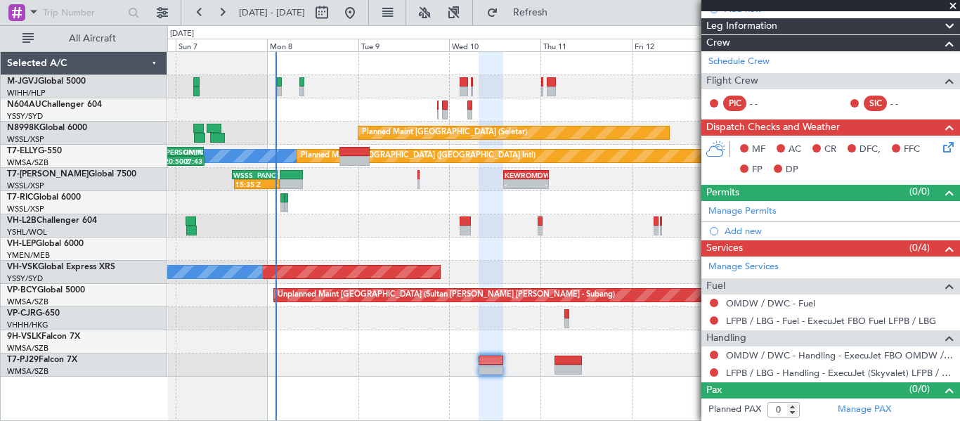
click at [375, 212] on div at bounding box center [563, 202] width 792 height 23
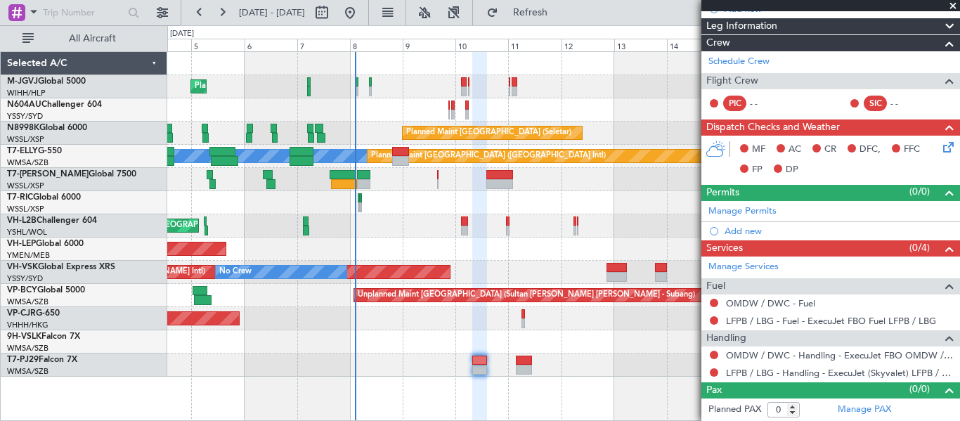
click at [413, 193] on div at bounding box center [563, 202] width 792 height 23
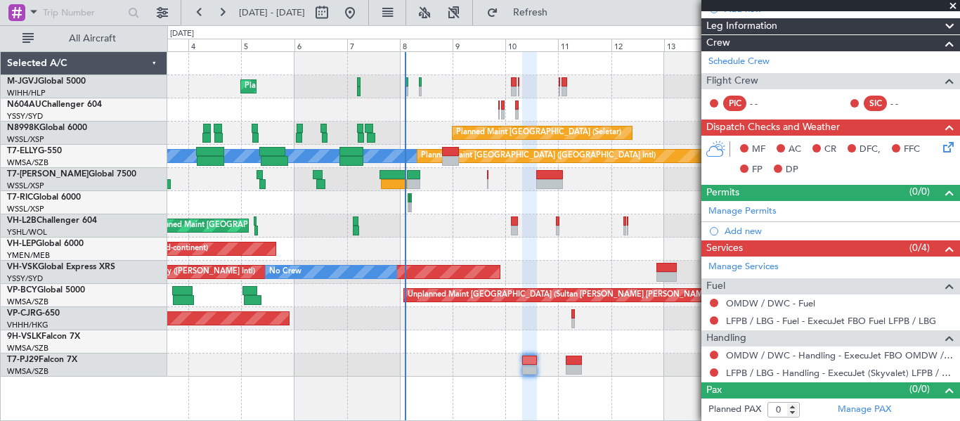
click at [351, 176] on div "Planned Maint Dubai (Al Maktoum Intl)" at bounding box center [563, 179] width 792 height 23
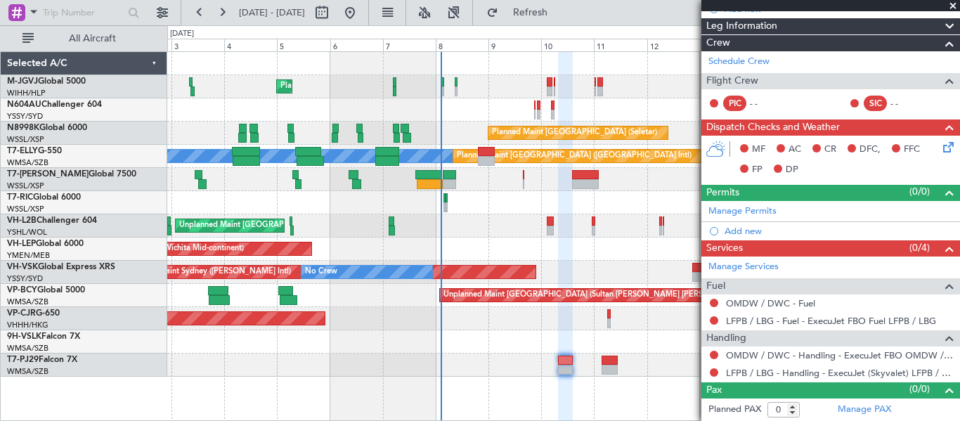
click at [318, 179] on div "Planned Maint Dubai (Al Maktoum Intl)" at bounding box center [563, 179] width 792 height 23
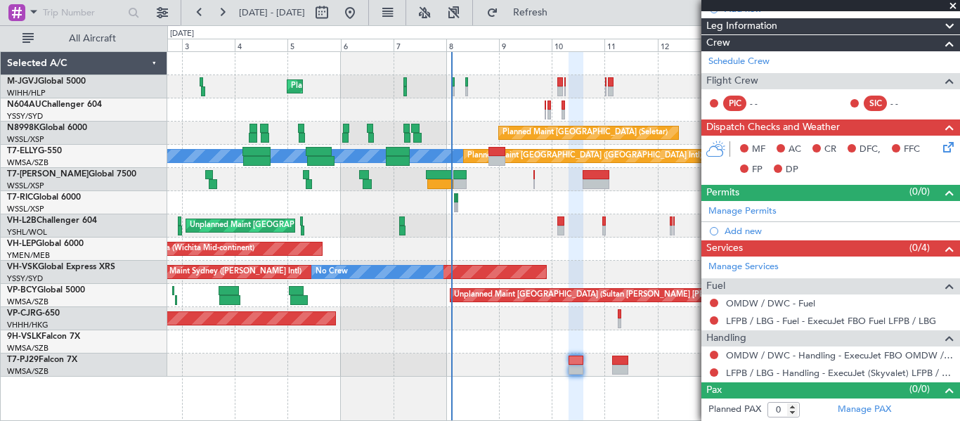
click at [330, 180] on div "Planned Maint Dubai (Al Maktoum Intl)" at bounding box center [563, 179] width 792 height 23
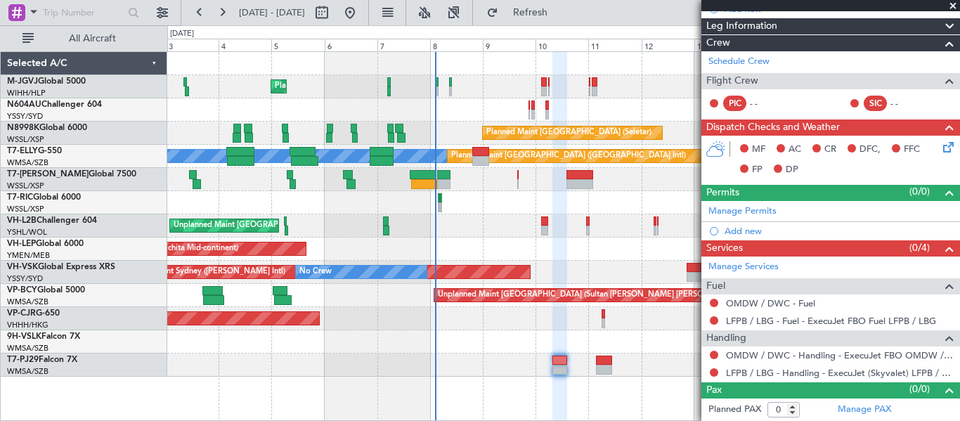
click at [482, 180] on div "Planned Maint Dubai (Al Maktoum Intl)" at bounding box center [563, 179] width 792 height 23
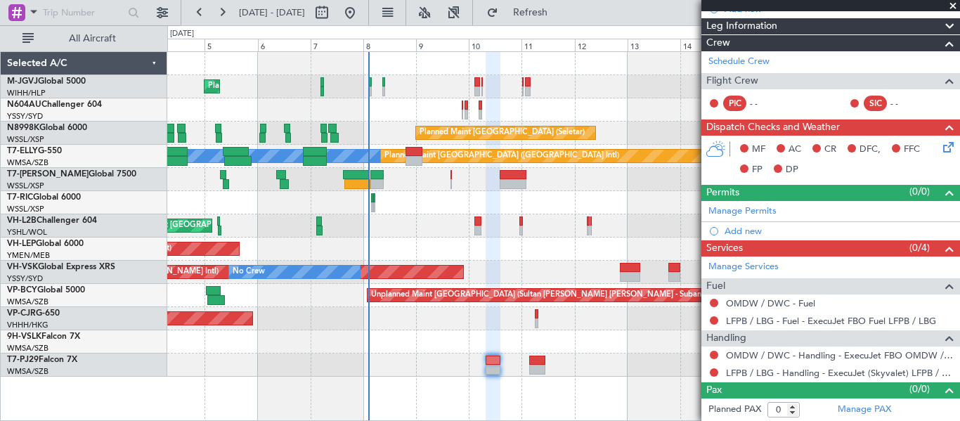
click at [413, 188] on div "Planned Maint Dubai (Al Maktoum Intl)" at bounding box center [563, 179] width 792 height 23
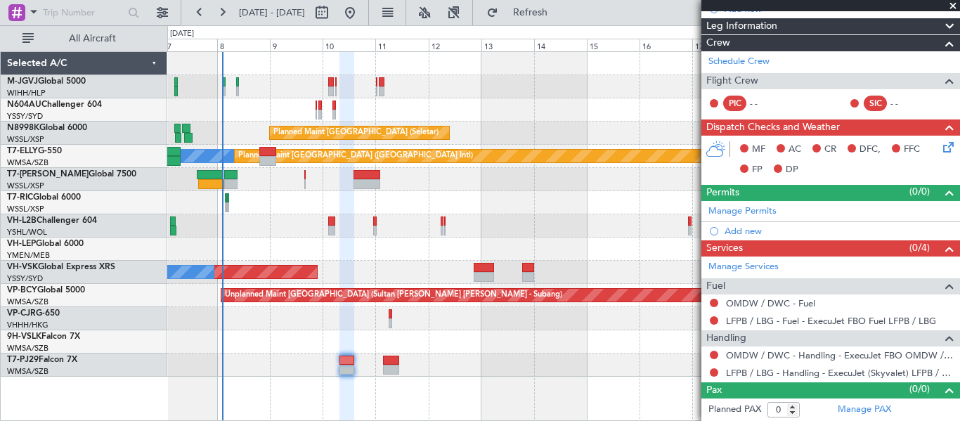
click at [268, 204] on div "Planned Maint Singapore (Seletar) Planned Maint Singapore (Seletar) MEL Planned…" at bounding box center [563, 214] width 792 height 325
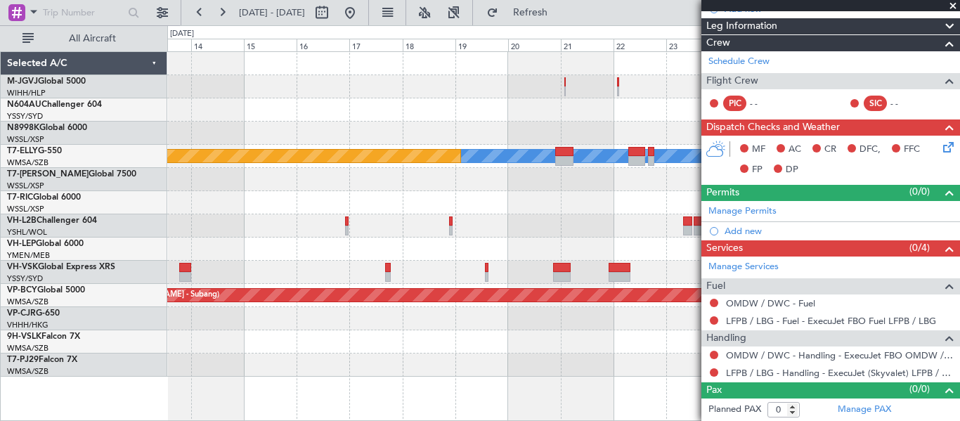
click at [249, 221] on div "Planned Maint Singapore (Seletar) MEL Planned Maint Dubai (Dubai Intl) Unplanne…" at bounding box center [563, 214] width 792 height 325
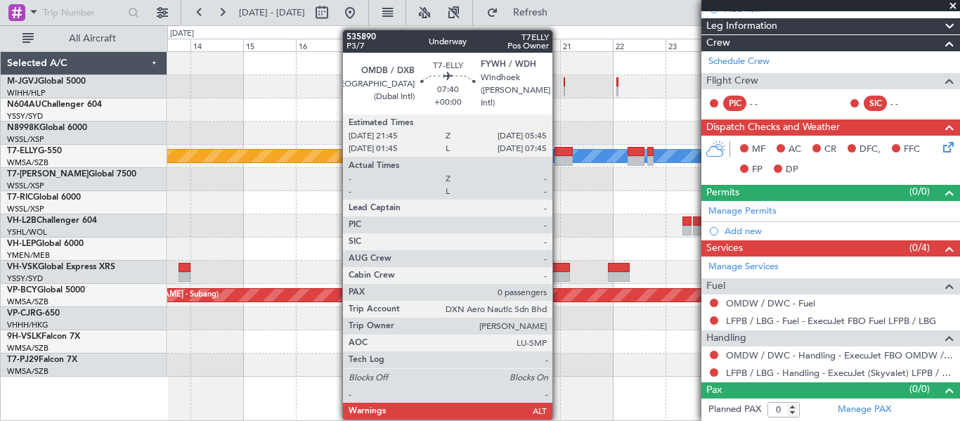
click at [559, 157] on div at bounding box center [563, 161] width 18 height 10
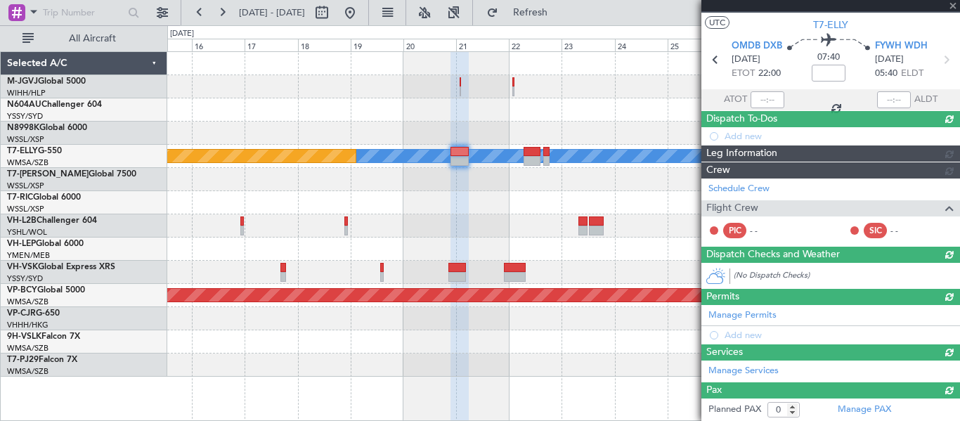
click at [462, 193] on div "Planned Maint Singapore (Seletar) MEL Planned Maint Dubai (Dubai Intl) Unplanne…" at bounding box center [563, 214] width 792 height 325
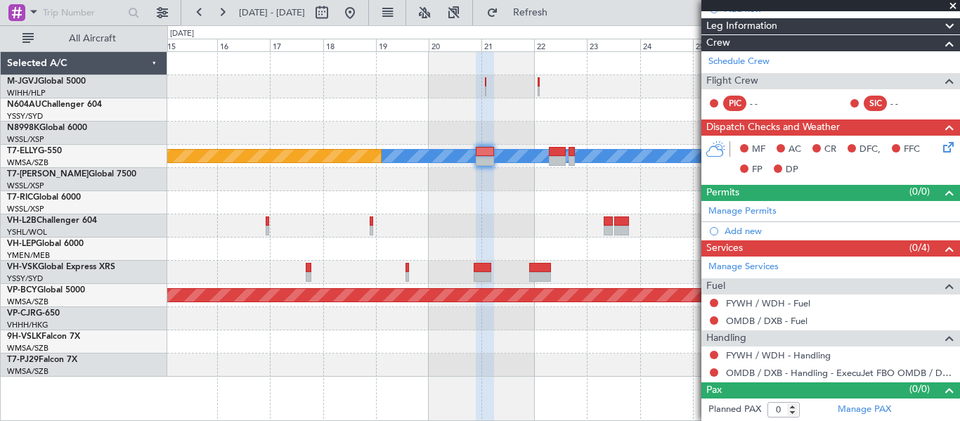
click at [497, 185] on div at bounding box center [563, 179] width 792 height 23
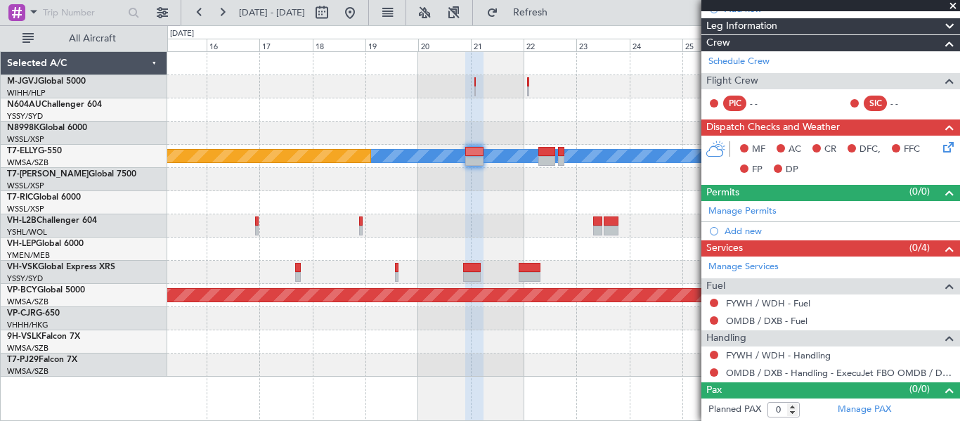
click at [528, 193] on div "Planned Maint Singapore (Seletar) MEL Planned Maint Dubai (Dubai Intl) Unplanne…" at bounding box center [563, 214] width 792 height 325
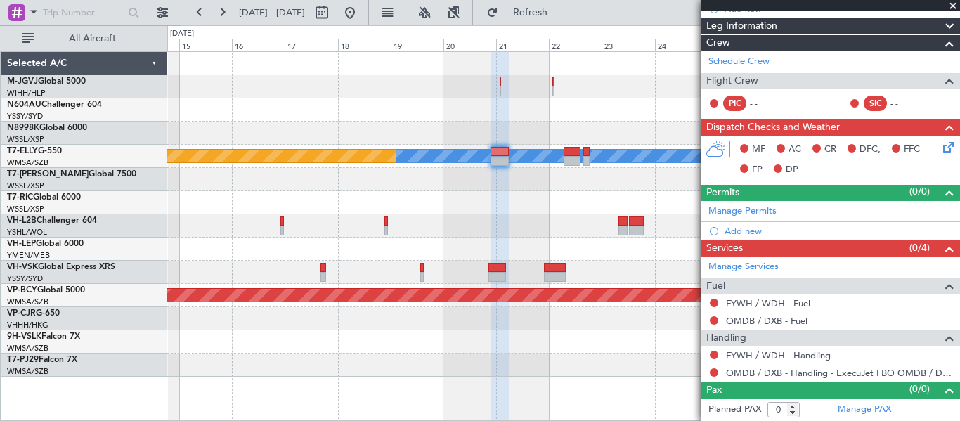
click at [487, 196] on div "Planned Maint Singapore (Seletar) MEL Planned Maint Dubai (Dubai Intl) Unplanne…" at bounding box center [563, 214] width 792 height 325
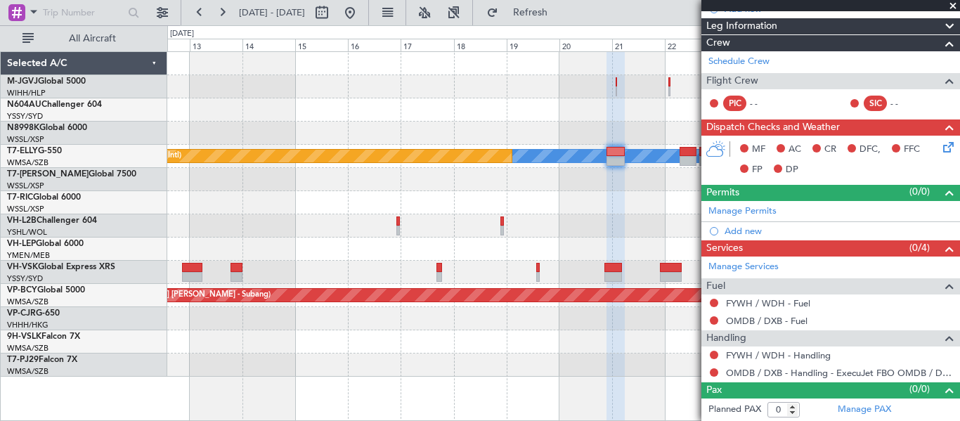
click at [711, 181] on fb-app "14 Sep 2025 - 29 Sep 2025 Refresh Quick Links All Aircraft Planned Maint Singap…" at bounding box center [480, 216] width 960 height 410
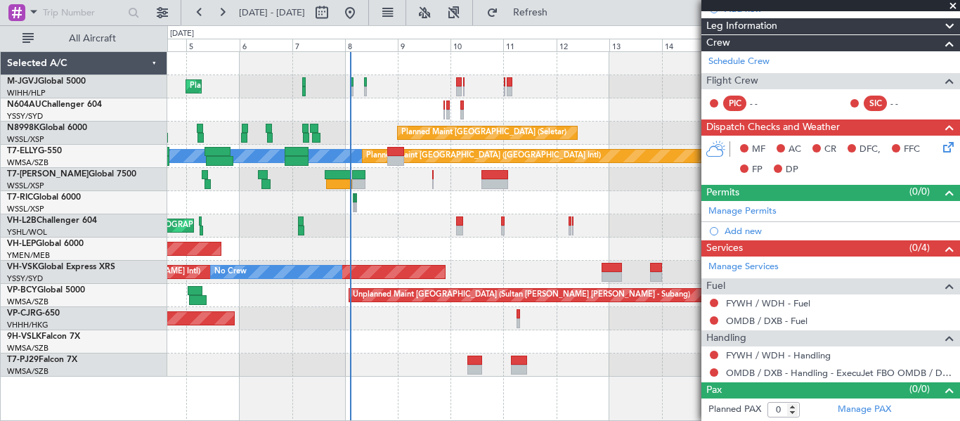
click at [403, 190] on div "Planned Maint Dubai (Al Maktoum Intl)" at bounding box center [563, 179] width 792 height 23
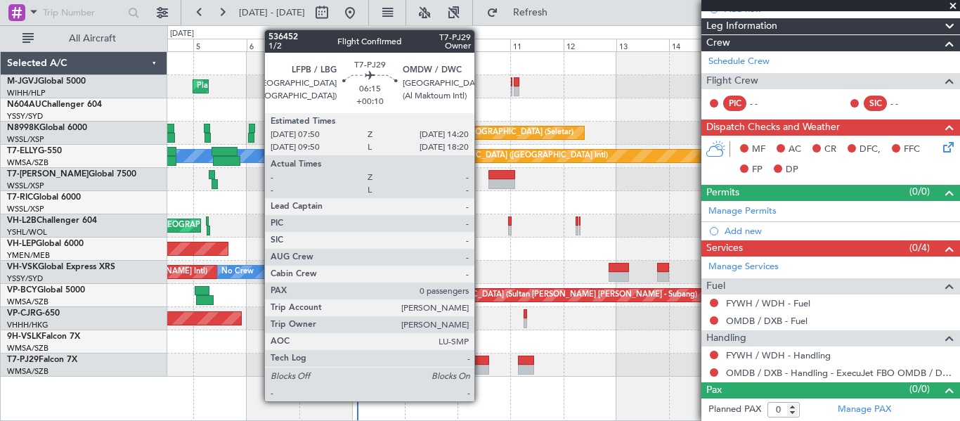
click at [481, 369] on div at bounding box center [481, 370] width 15 height 10
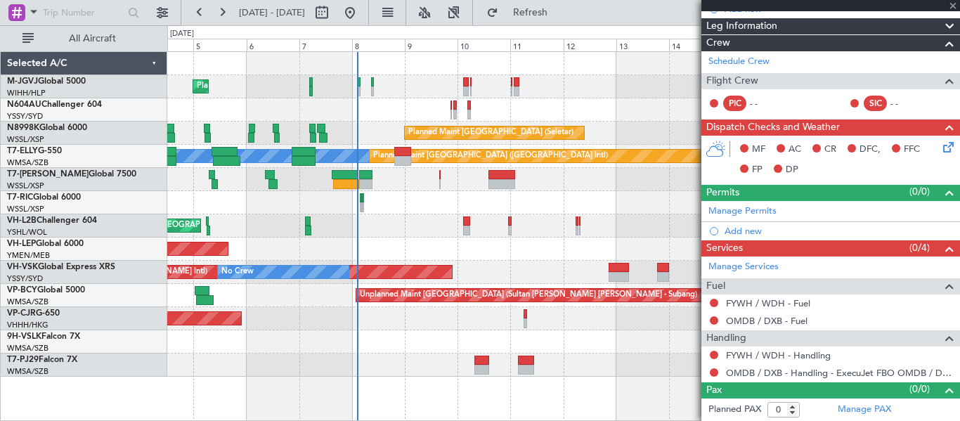
type input "+00:10"
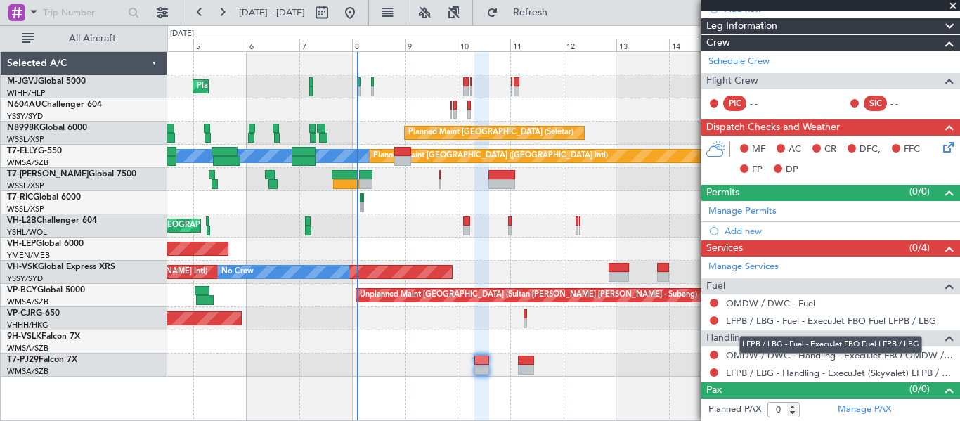
scroll to position [0, 0]
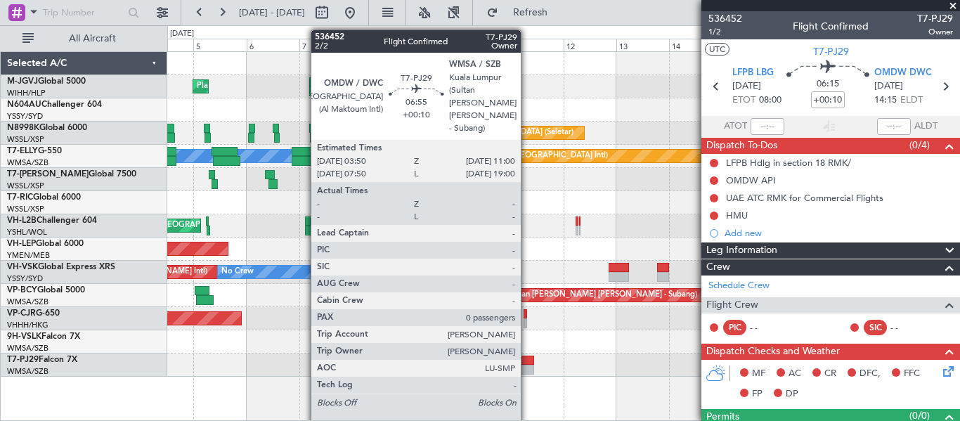
click at [527, 365] on div at bounding box center [526, 370] width 16 height 10
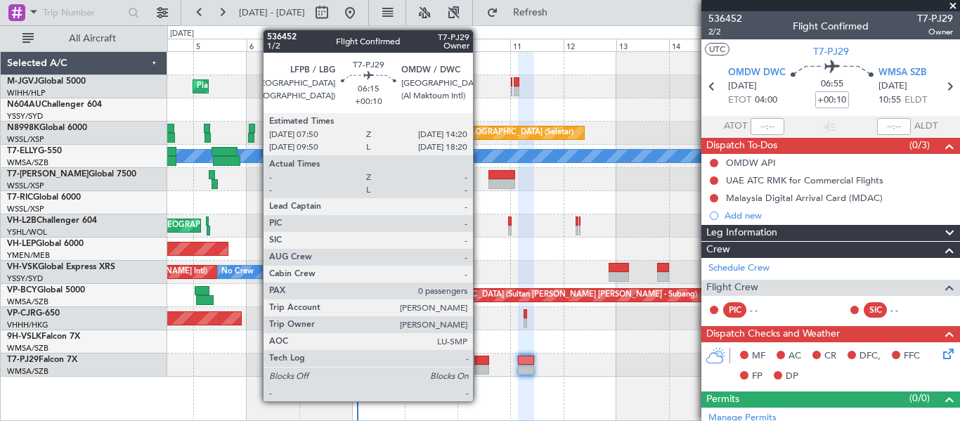
click at [479, 360] on div at bounding box center [481, 361] width 15 height 10
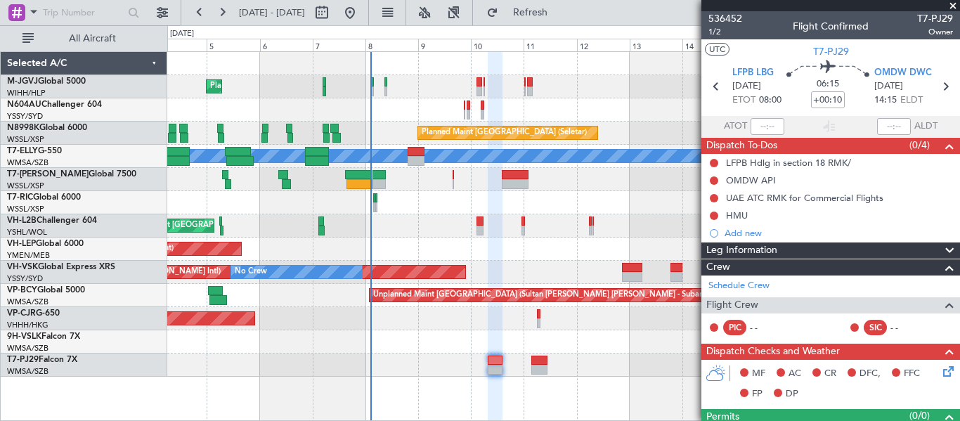
click at [443, 370] on div at bounding box center [563, 364] width 792 height 23
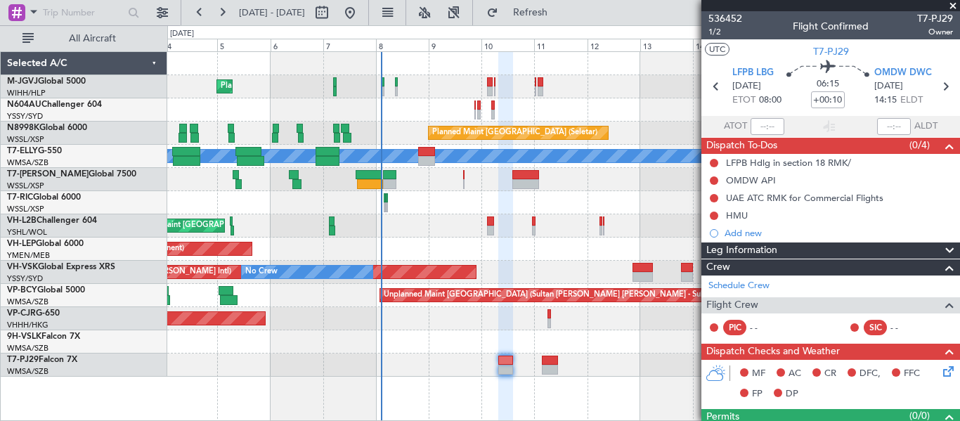
click at [413, 368] on div at bounding box center [563, 364] width 792 height 23
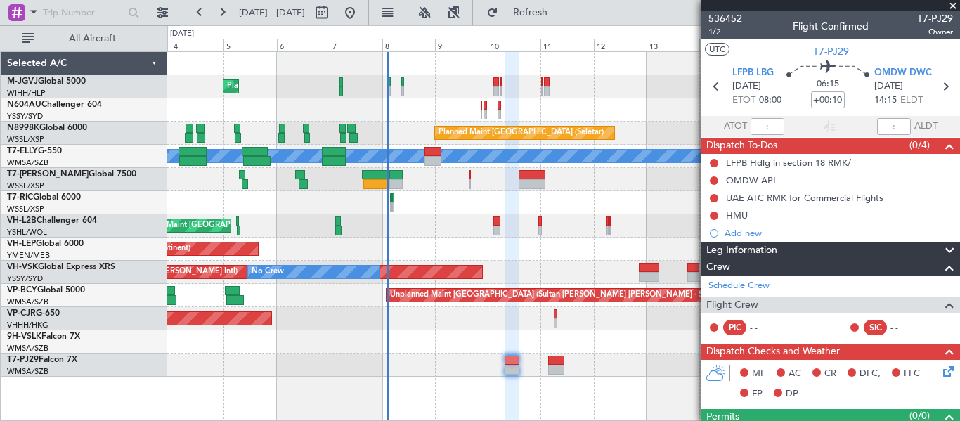
click at [403, 369] on div at bounding box center [563, 364] width 792 height 23
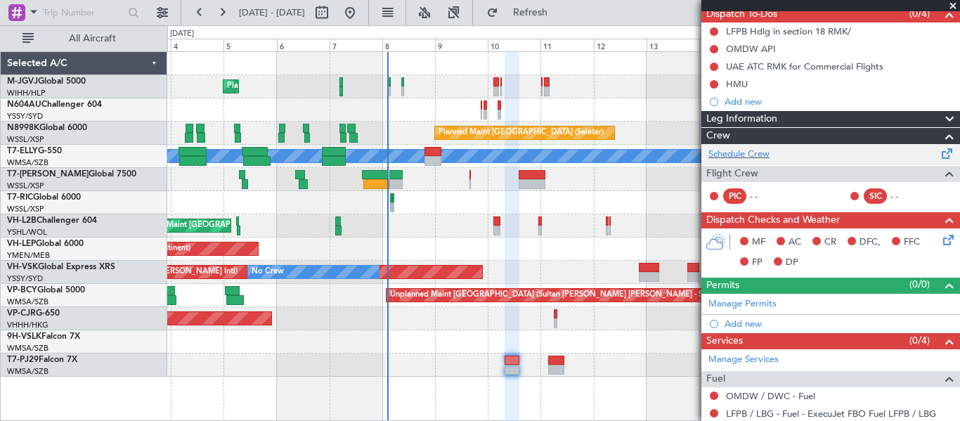
scroll to position [224, 0]
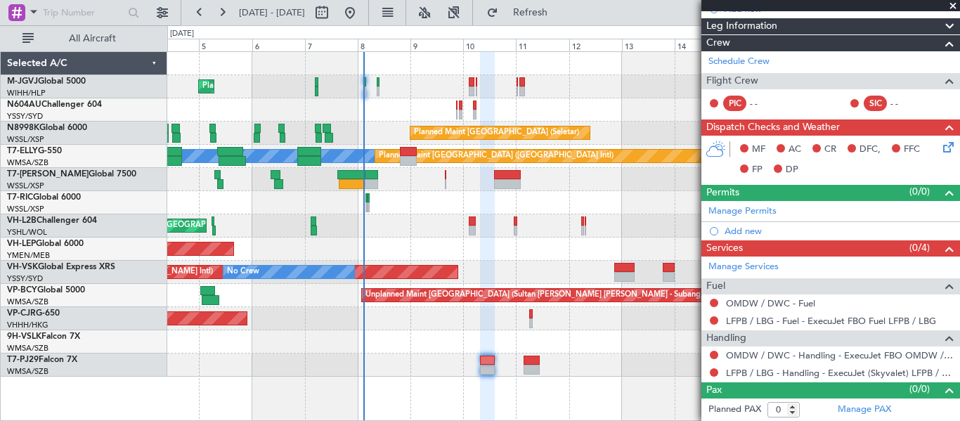
click at [464, 336] on div at bounding box center [563, 341] width 792 height 23
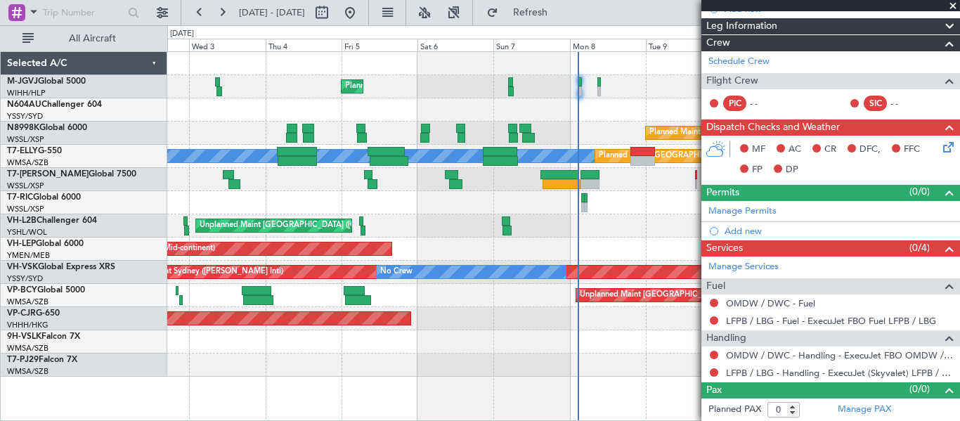
click at [540, 230] on div "Planned Maint [GEOGRAPHIC_DATA] (Seletar) Planned Maint [GEOGRAPHIC_DATA] (Sele…" at bounding box center [563, 214] width 792 height 325
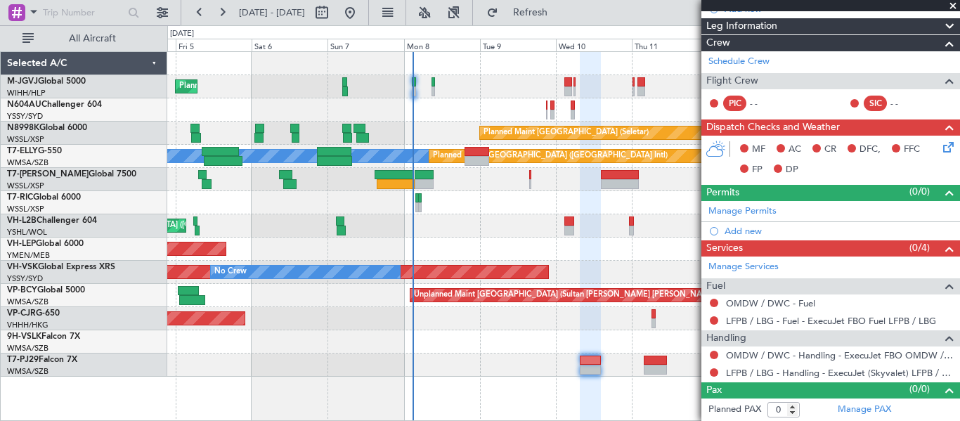
click at [365, 361] on div "Planned Maint [GEOGRAPHIC_DATA] (Seletar) Planned Maint [GEOGRAPHIC_DATA] (Sele…" at bounding box center [563, 214] width 792 height 325
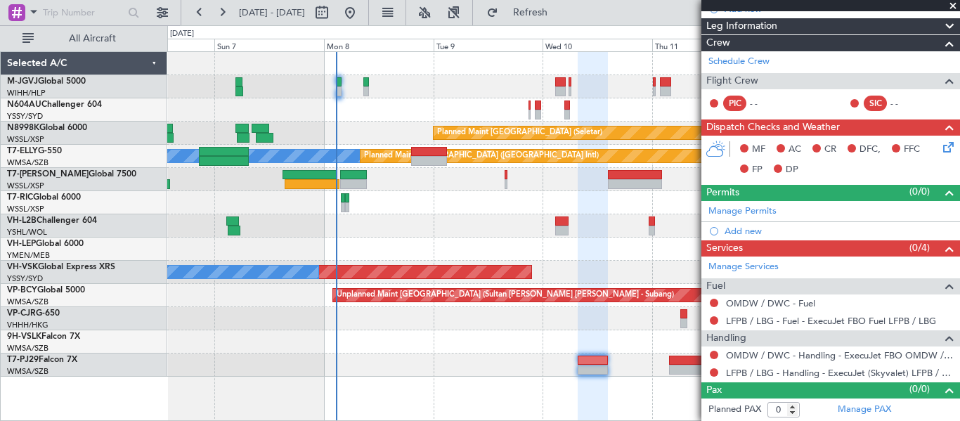
click at [416, 361] on div at bounding box center [563, 364] width 792 height 23
click at [65, 356] on link "T7-PJ29 Falcon 7X" at bounding box center [42, 360] width 70 height 8
click at [60, 358] on link "T7-PJ29 Falcon 7X" at bounding box center [42, 360] width 70 height 8
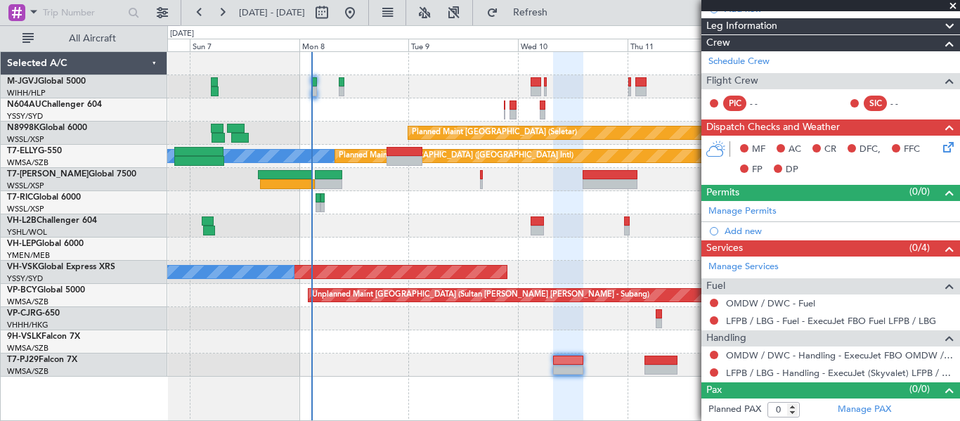
click at [482, 356] on div at bounding box center [563, 364] width 792 height 23
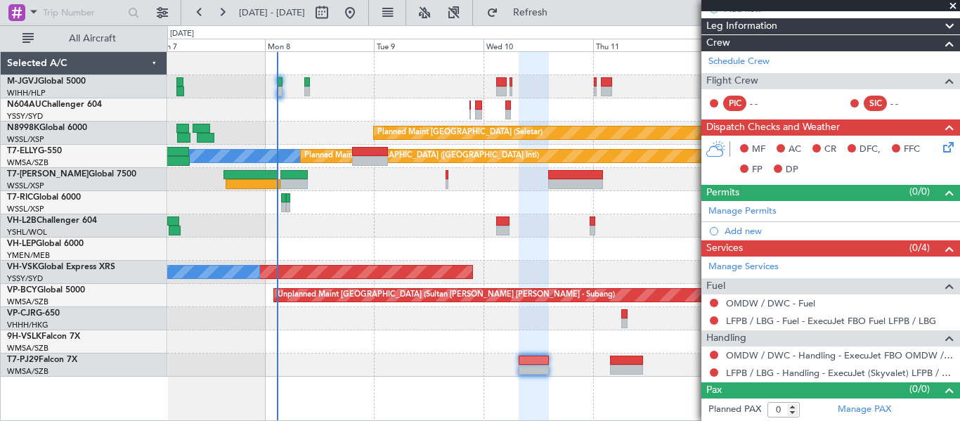
click at [432, 361] on div "Planned Maint [GEOGRAPHIC_DATA] (Seletar) [PERSON_NAME] Planned Maint [GEOGRAPH…" at bounding box center [563, 214] width 792 height 325
